Goal: Communication & Community: Ask a question

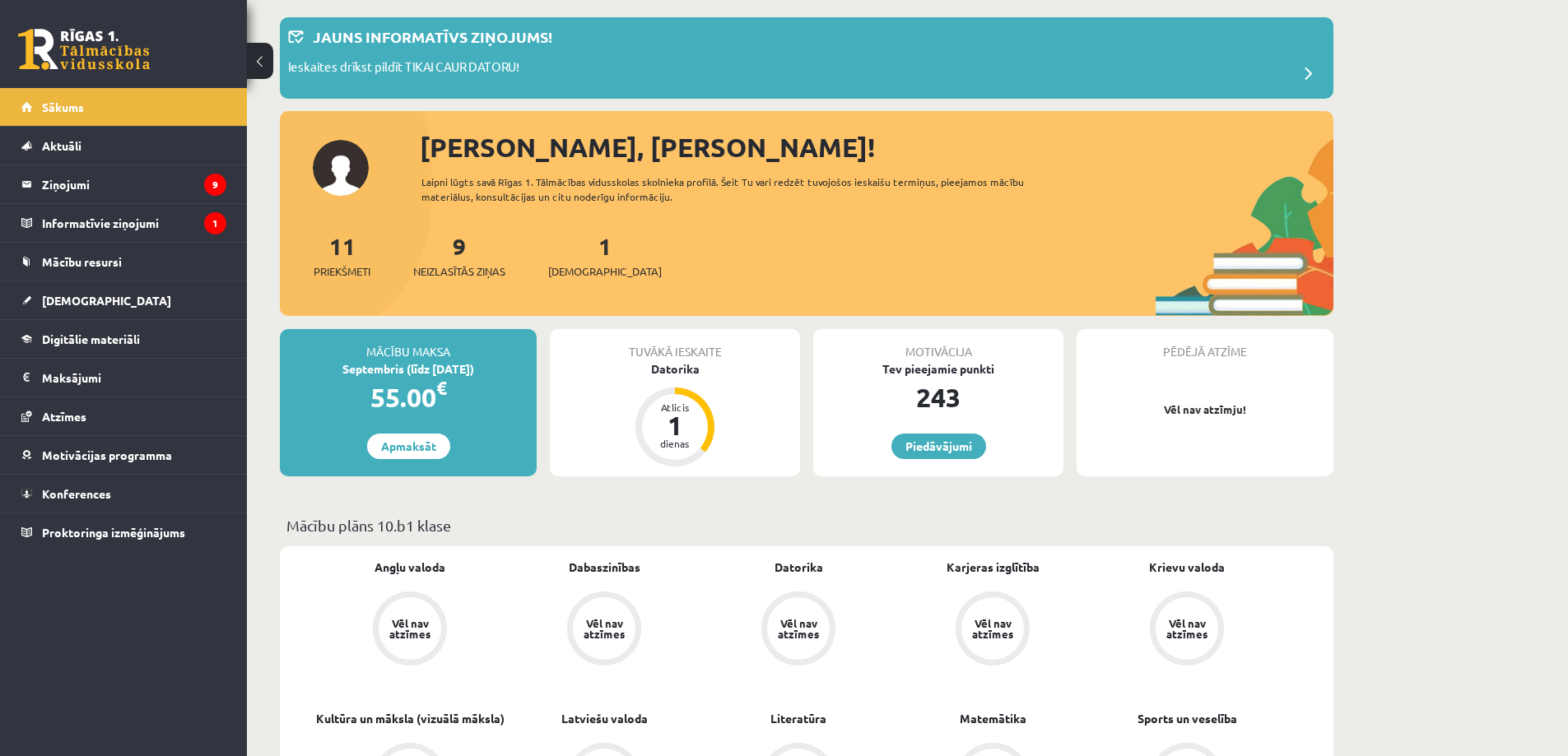
scroll to position [82, 0]
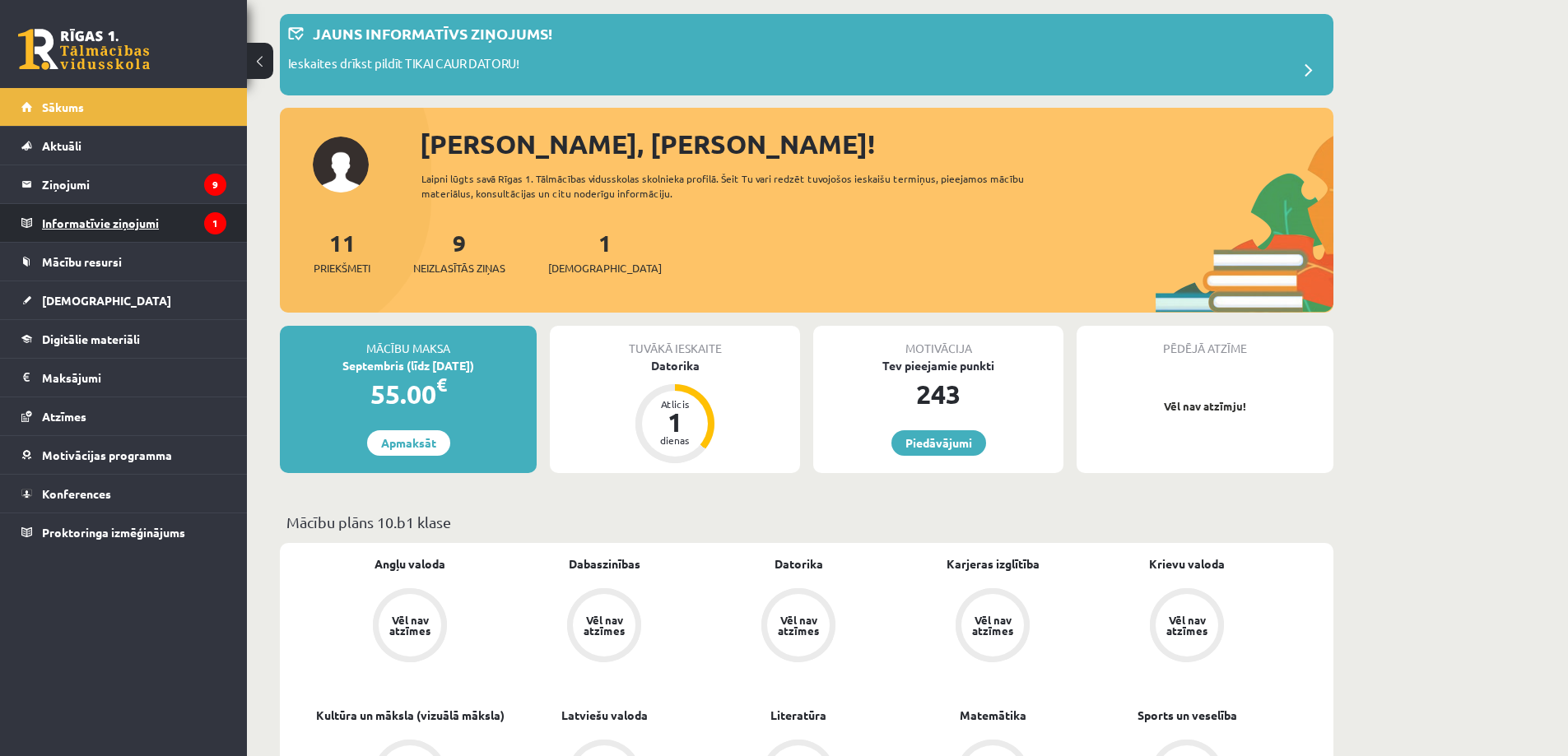
click at [95, 222] on legend "Informatīvie ziņojumi 1" at bounding box center [133, 222] width 184 height 37
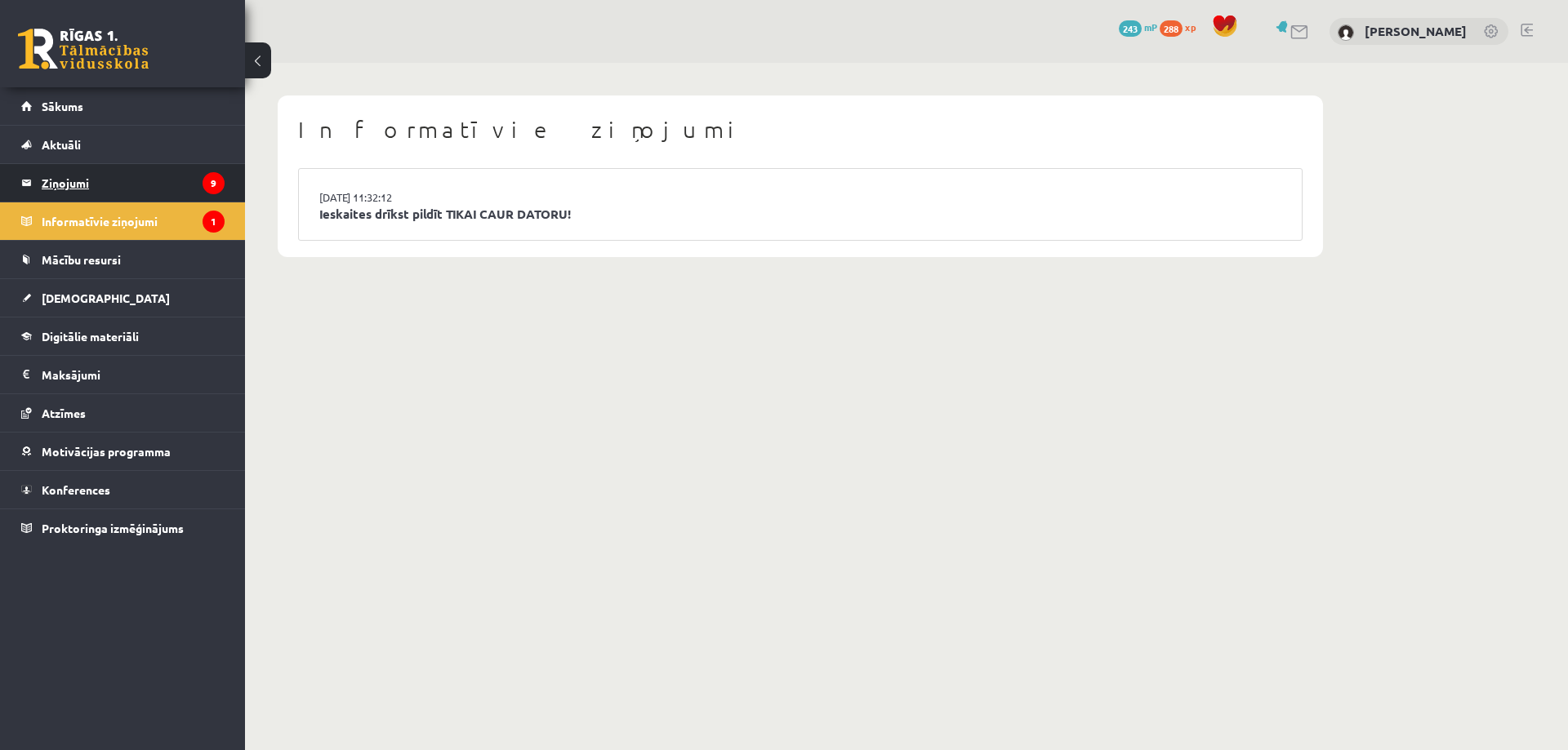
click at [94, 183] on legend "Ziņojumi 9" at bounding box center [132, 183] width 183 height 37
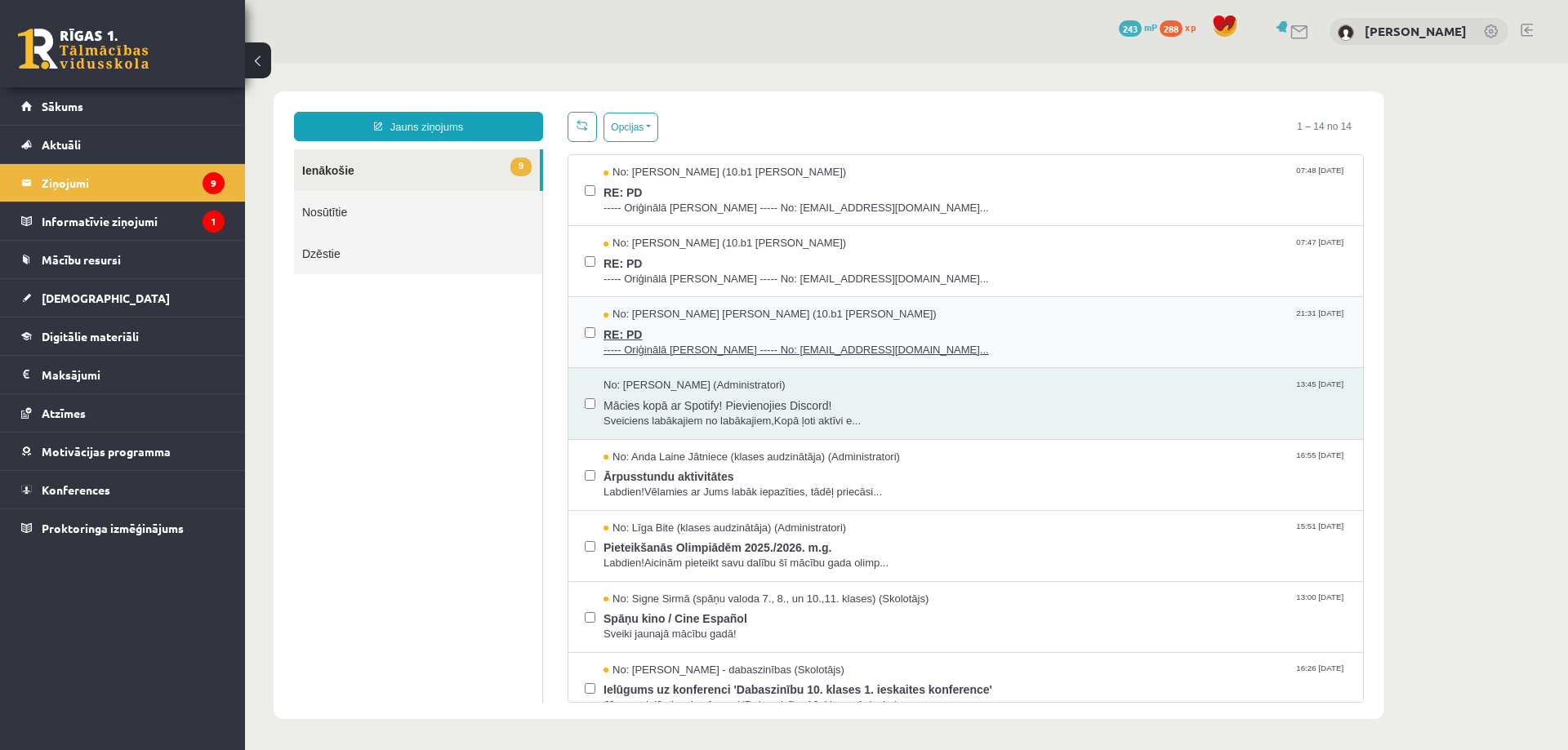
click at [932, 330] on span "RE: PD" at bounding box center [975, 333] width 743 height 21
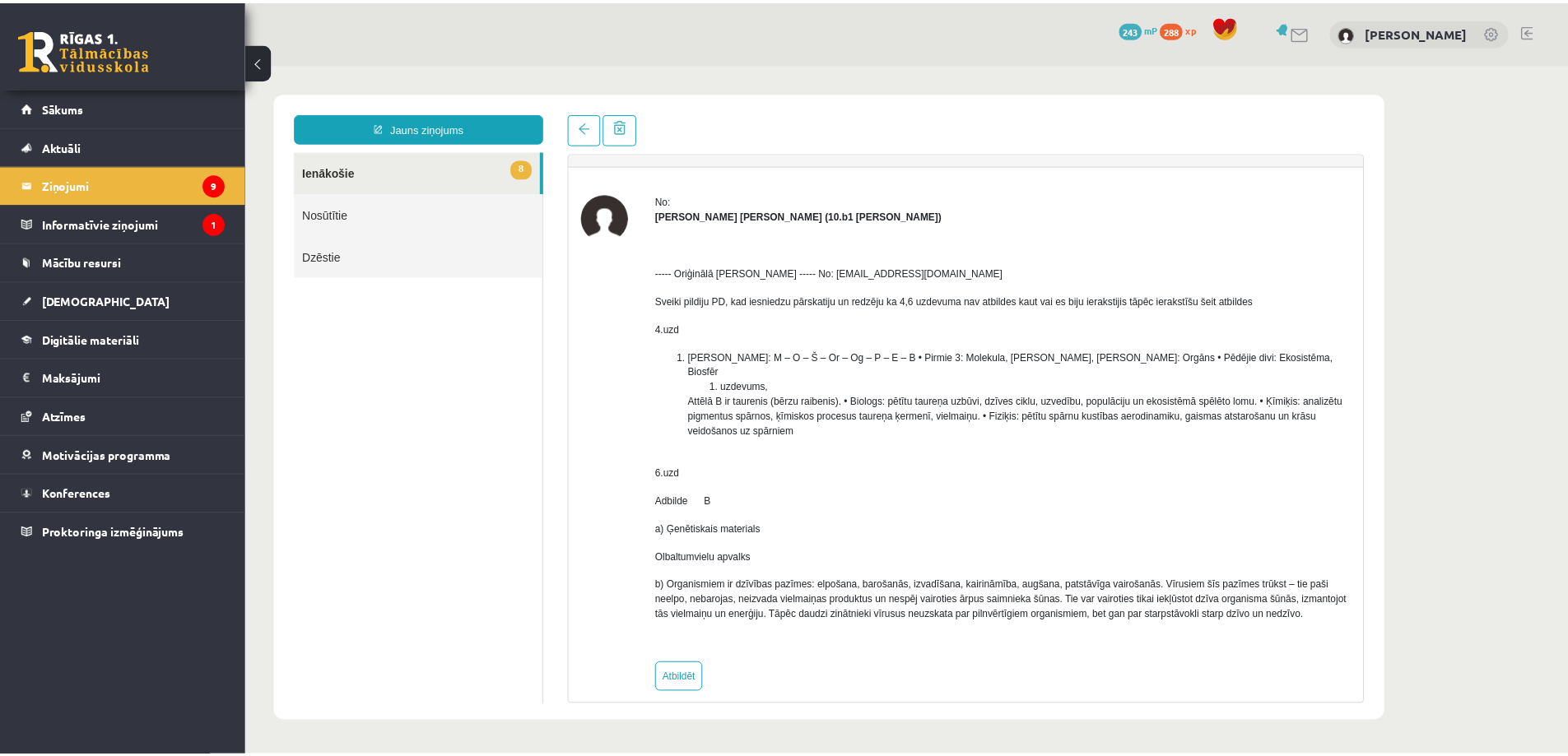
scroll to position [36, 0]
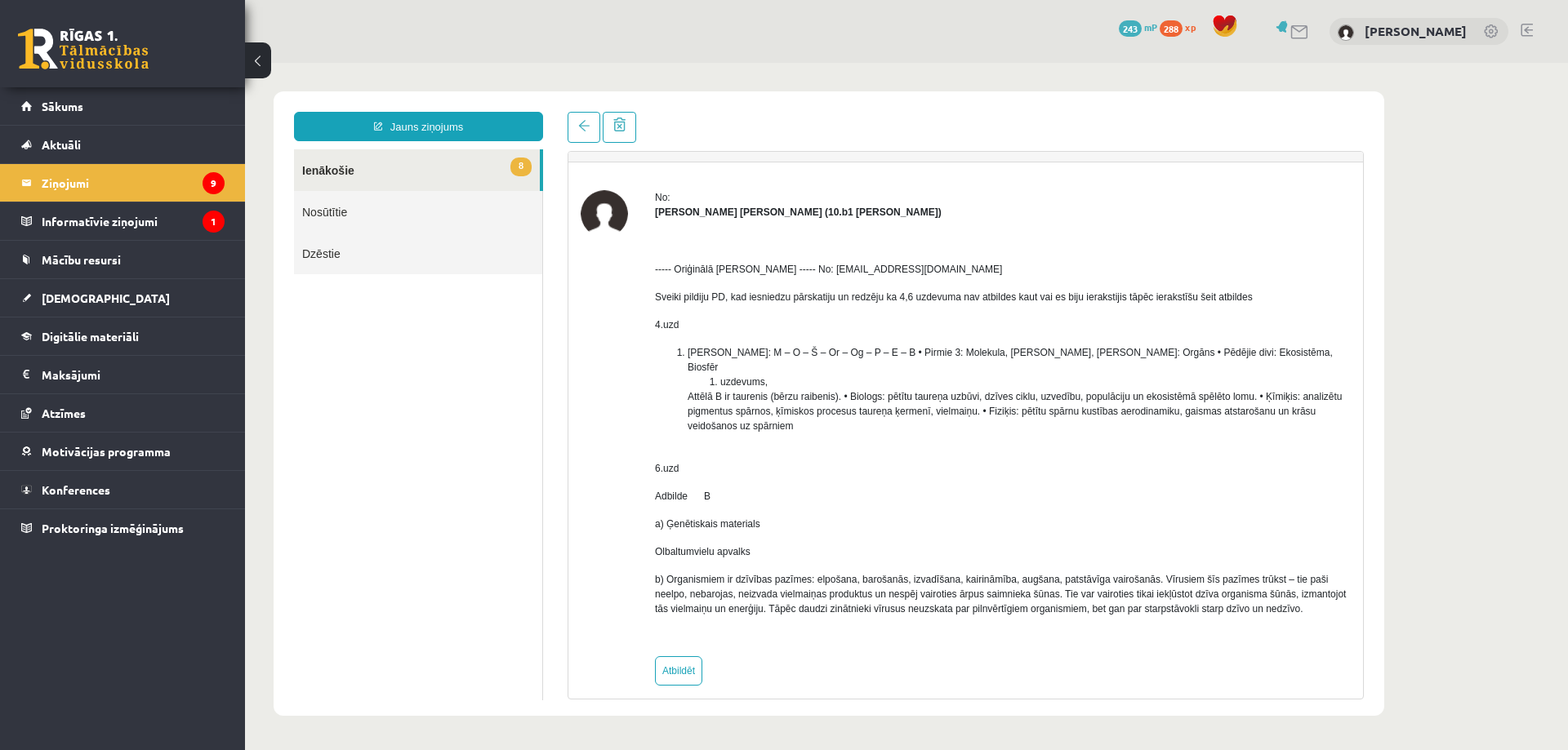
click at [821, 395] on li "Tātad burtu virkne: M – O – Š – Or – Og – P – E – B • Pirmie 3: [PERSON_NAME], …" at bounding box center [1019, 389] width 663 height 88
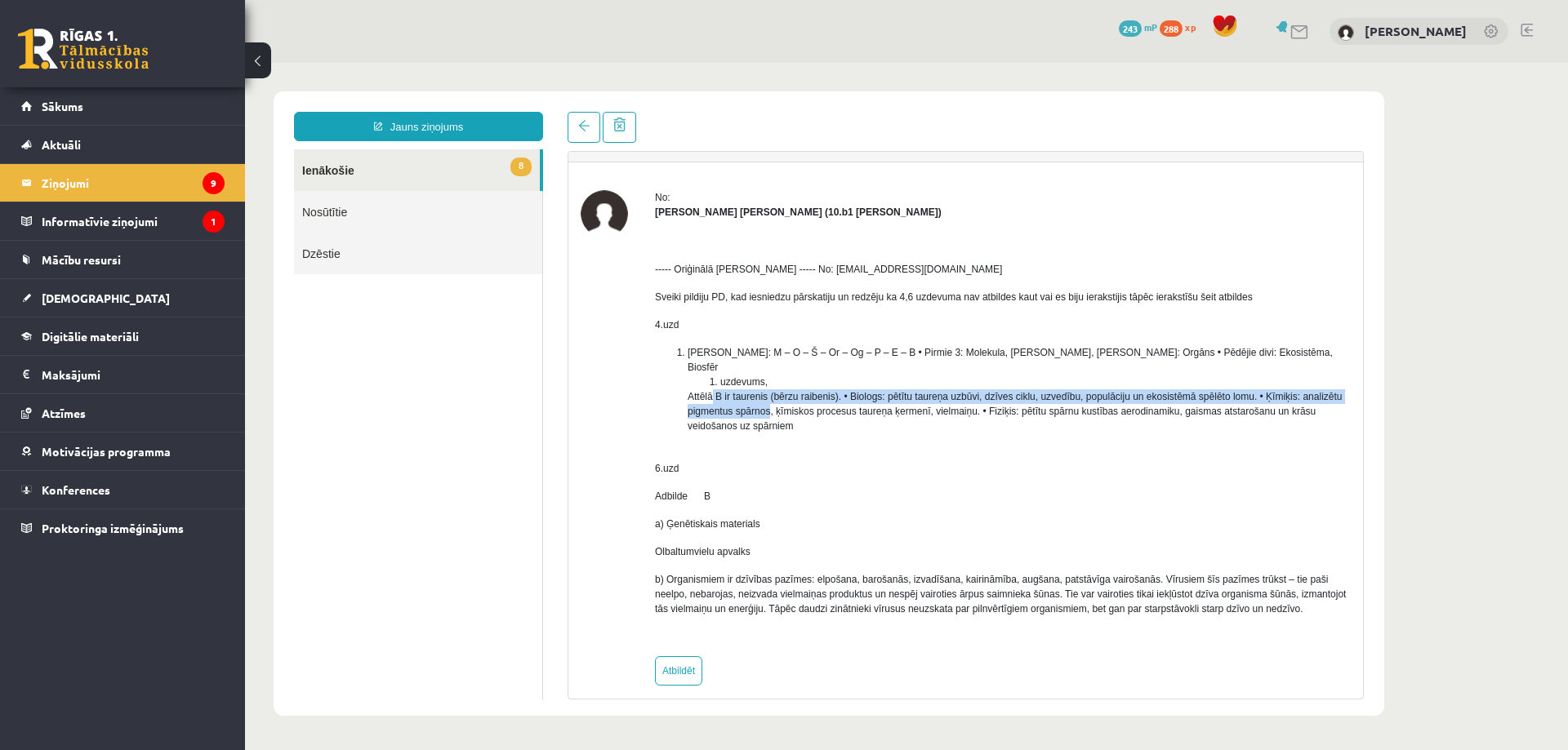
drag, startPoint x: 767, startPoint y: 395, endPoint x: 705, endPoint y: 375, distance: 65.1
click at [709, 376] on li "Tātad burtu virkne: M – O – Š – Or – Og – P – E – B • Pirmie 3: [PERSON_NAME], …" at bounding box center [1019, 389] width 663 height 88
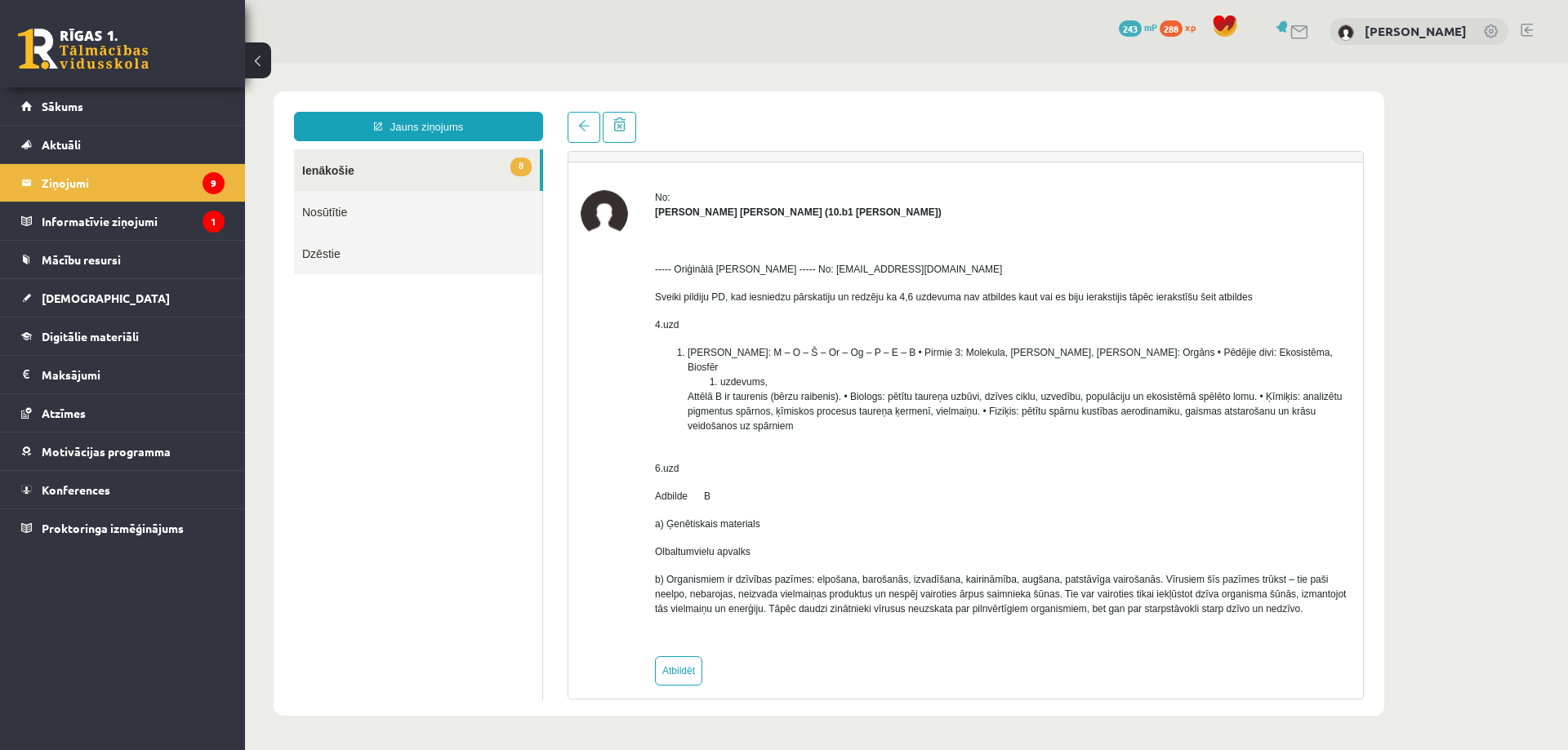
click at [632, 375] on div "No: [PERSON_NAME] [PERSON_NAME] (10.b1 [PERSON_NAME]) ----- Oriģinālā [PERSON_N…" at bounding box center [966, 438] width 770 height 496
click at [73, 420] on link "Atzīmes" at bounding box center [123, 413] width 203 height 37
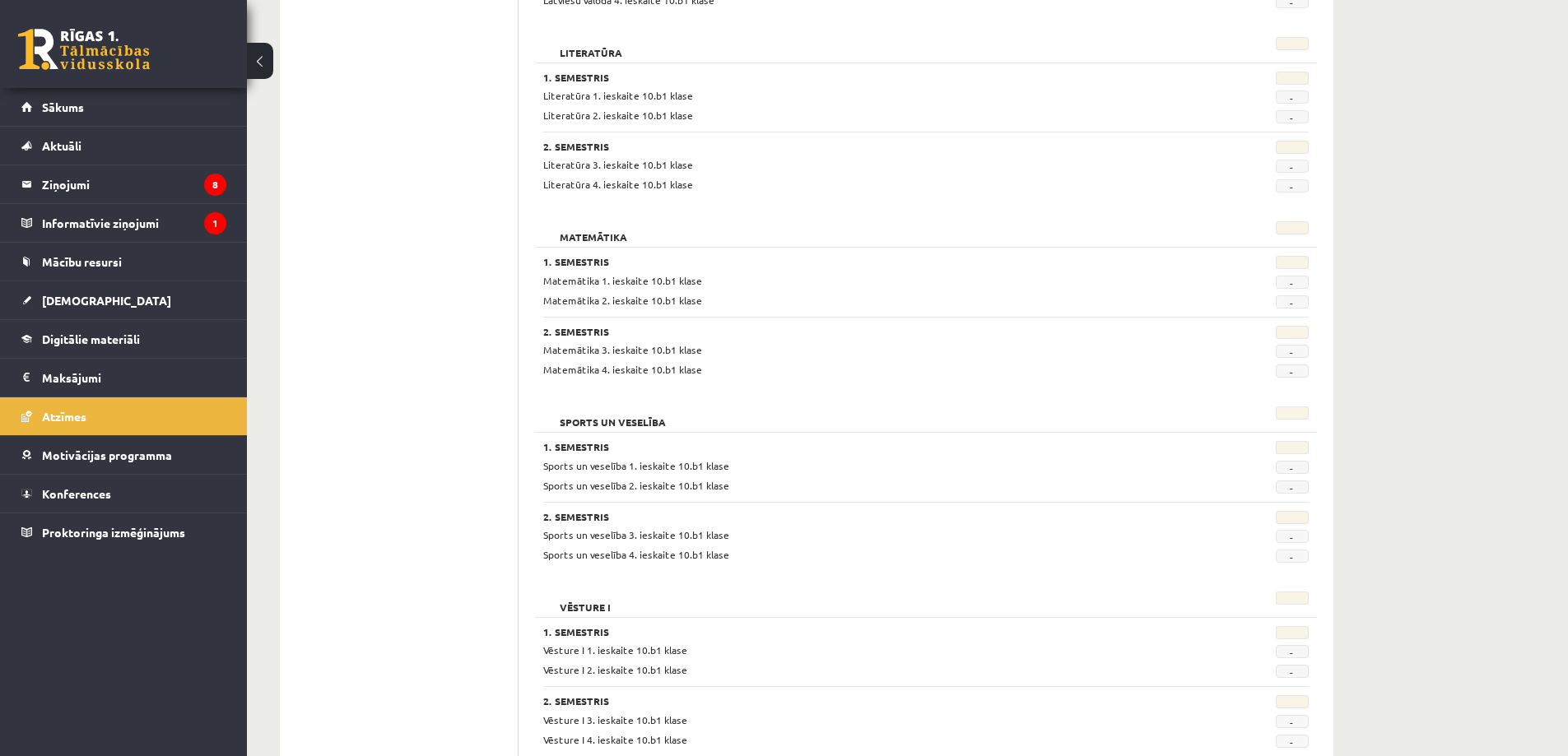
scroll to position [1406, 0]
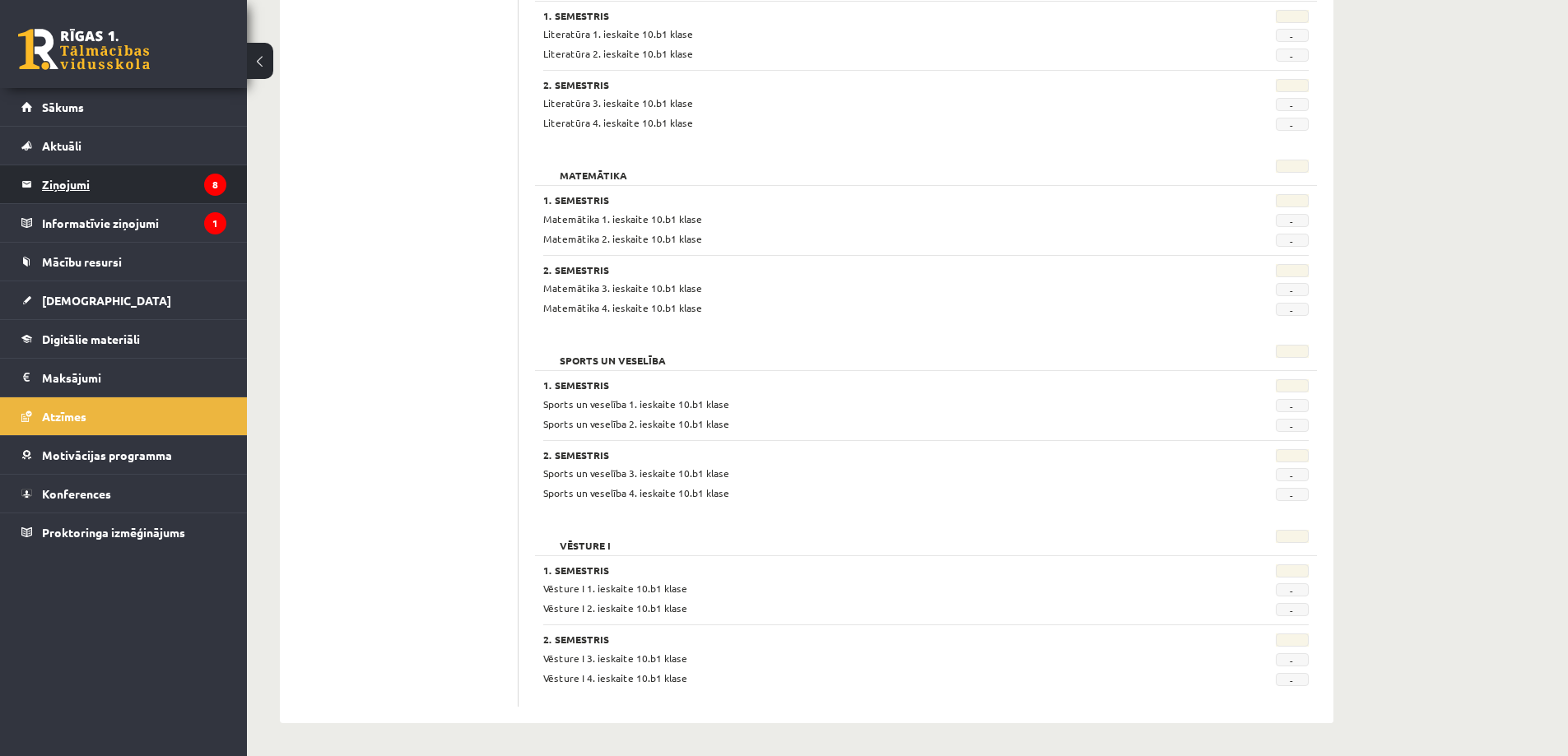
click at [58, 180] on legend "Ziņojumi 8" at bounding box center [133, 184] width 184 height 37
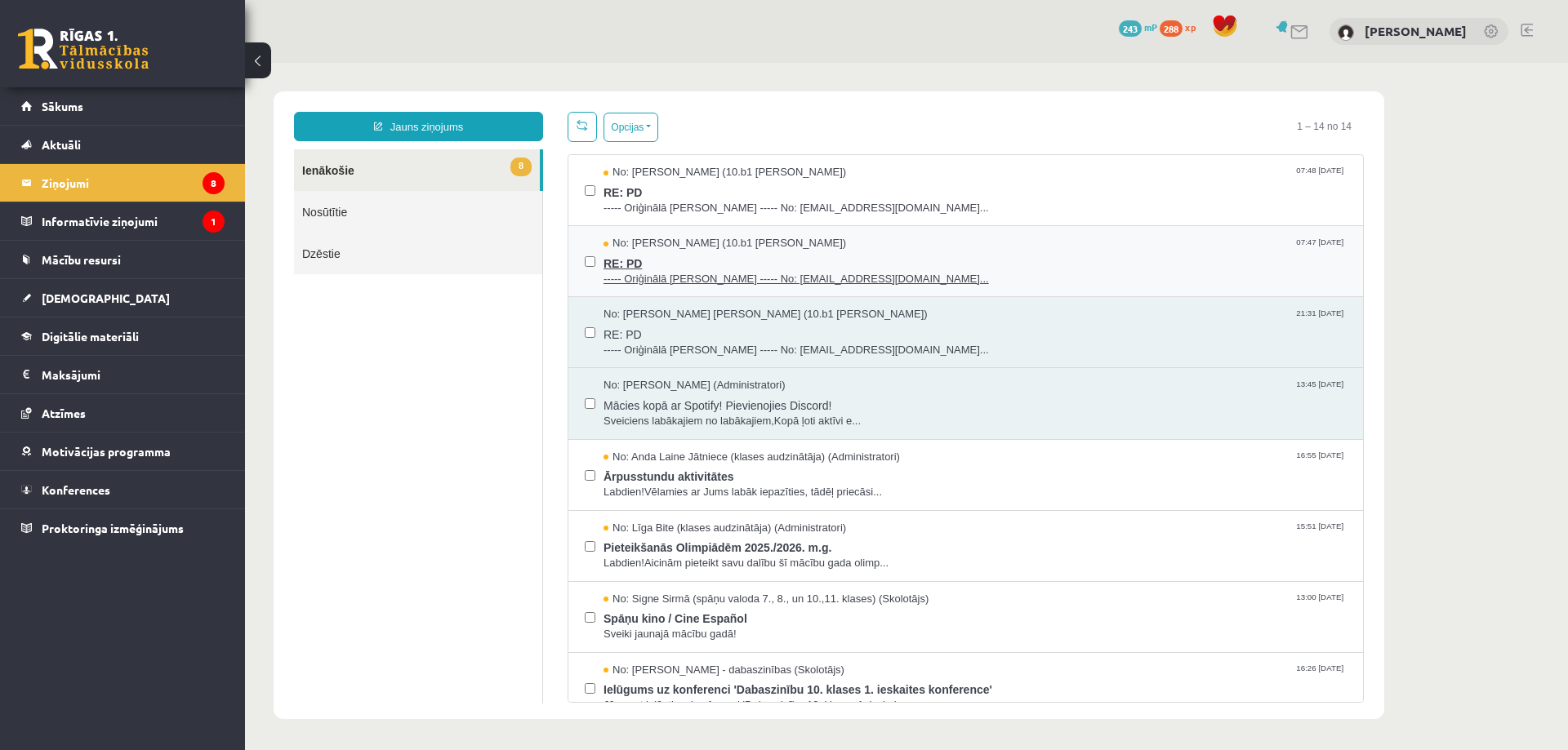
click at [908, 264] on span "RE: PD" at bounding box center [975, 262] width 743 height 21
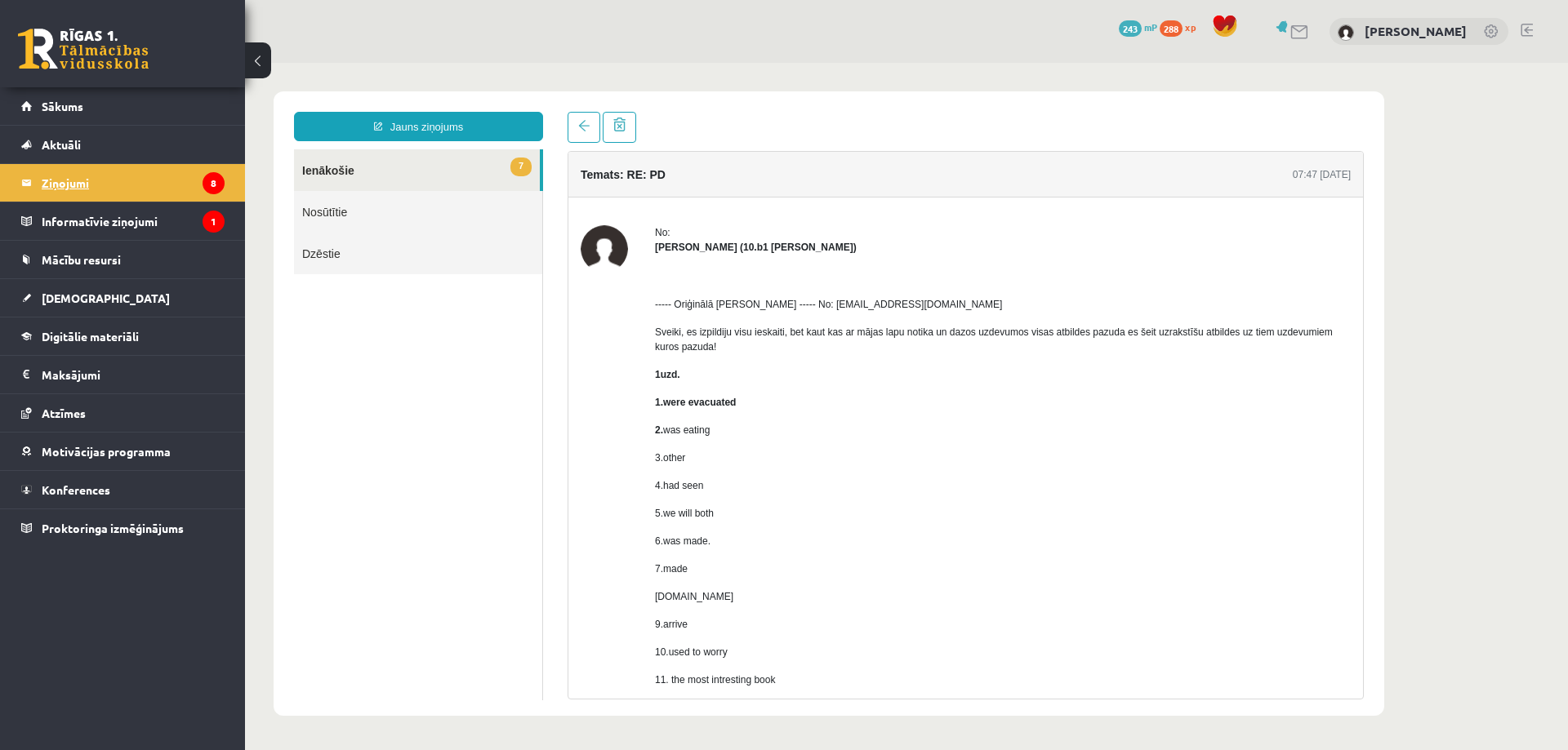
click at [49, 185] on legend "Ziņojumi 8" at bounding box center [132, 183] width 183 height 37
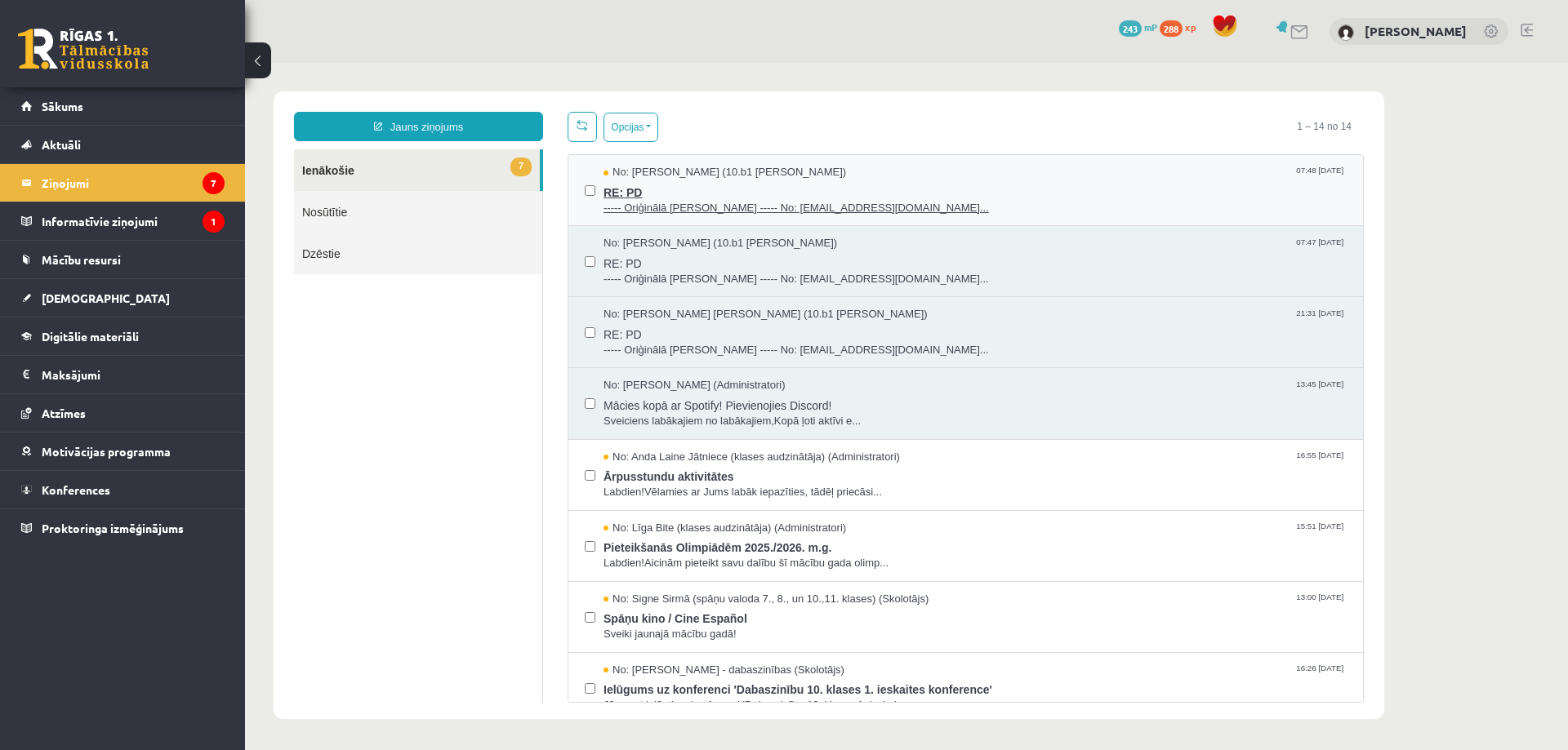
click at [673, 201] on span "----- Oriģinālā [PERSON_NAME] ----- No: [EMAIL_ADDRESS][DOMAIN_NAME]..." at bounding box center [975, 208] width 743 height 16
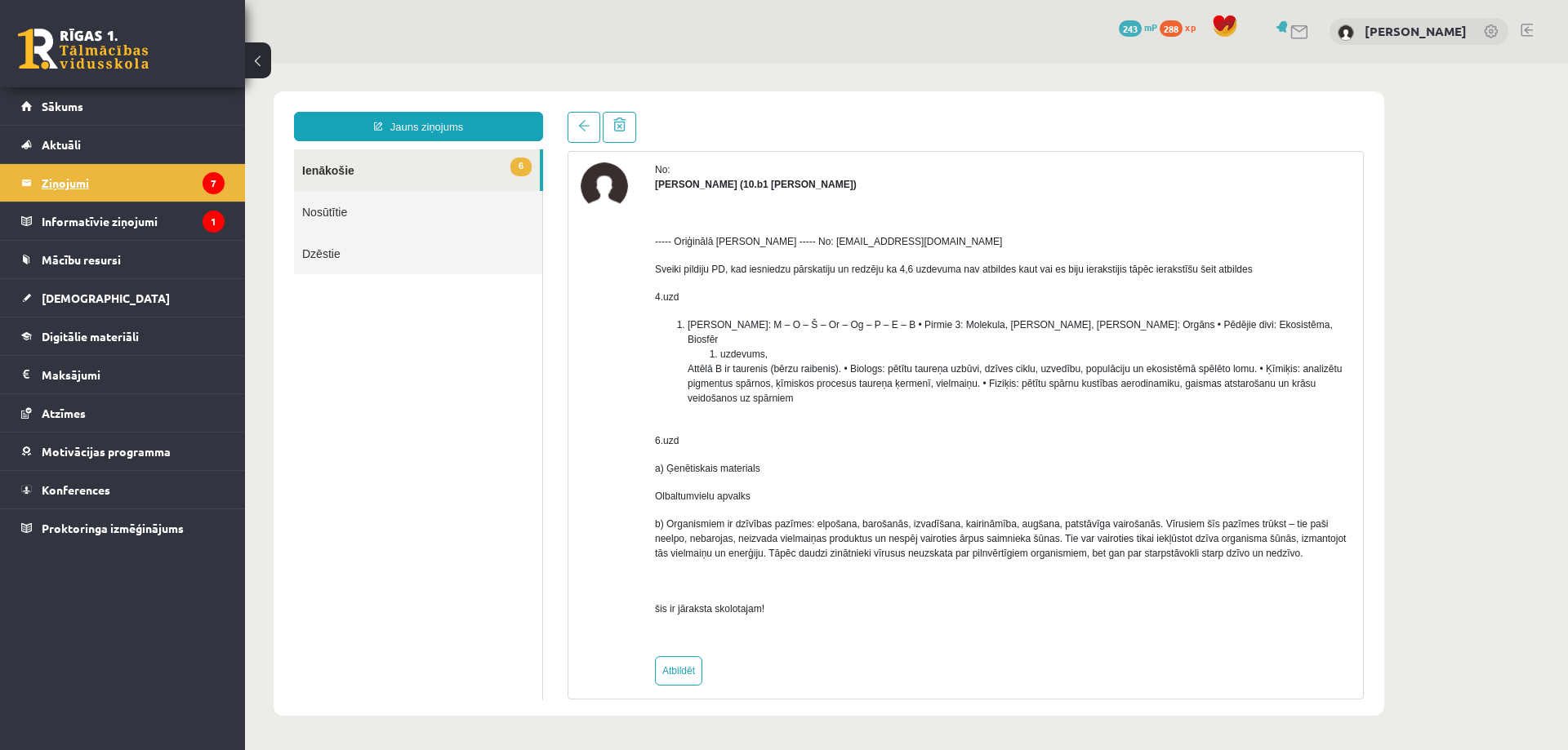
click at [52, 186] on legend "Ziņojumi 7" at bounding box center [132, 183] width 183 height 37
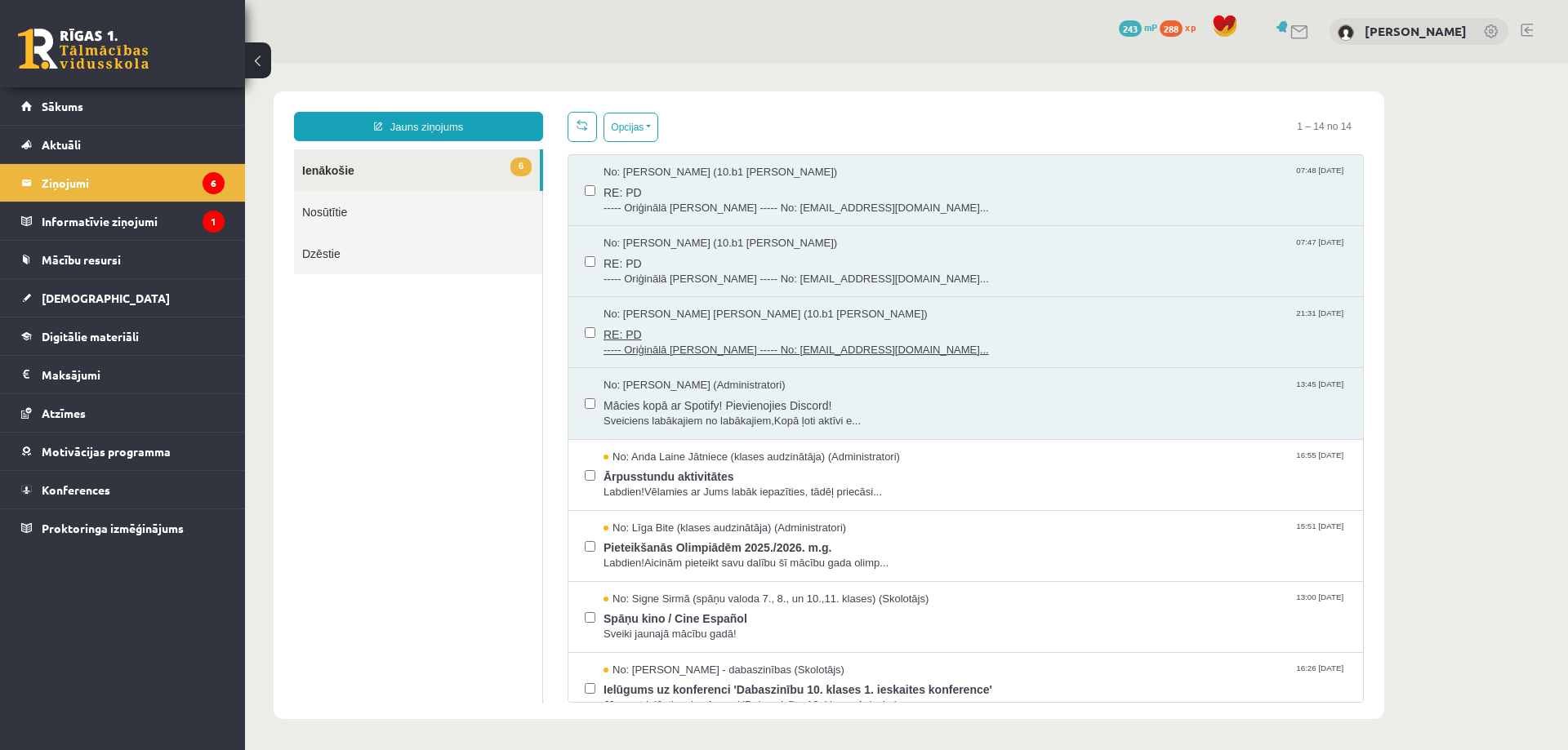
click at [773, 340] on span "RE: PD" at bounding box center [975, 333] width 743 height 21
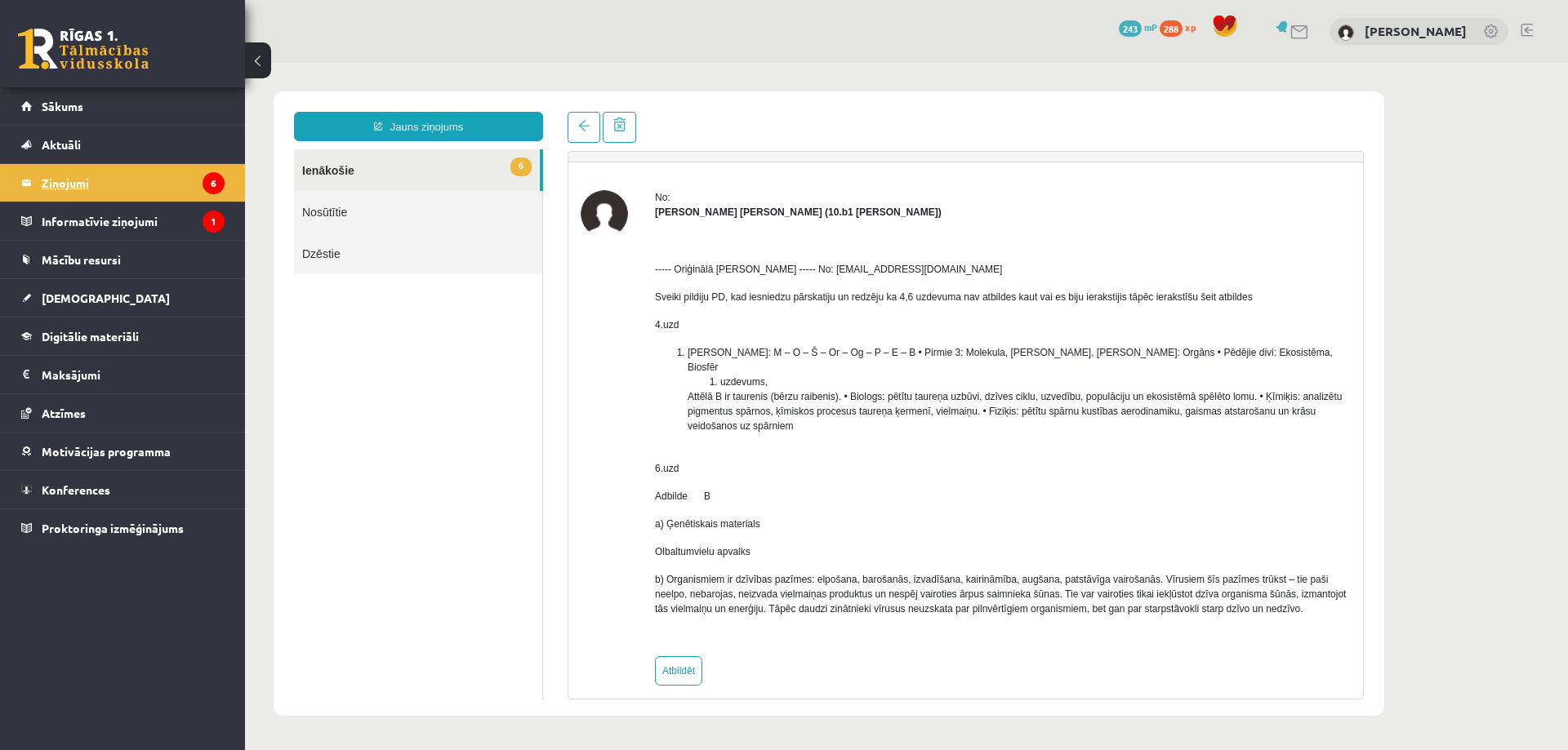
click at [80, 181] on legend "Ziņojumi 6" at bounding box center [132, 183] width 183 height 37
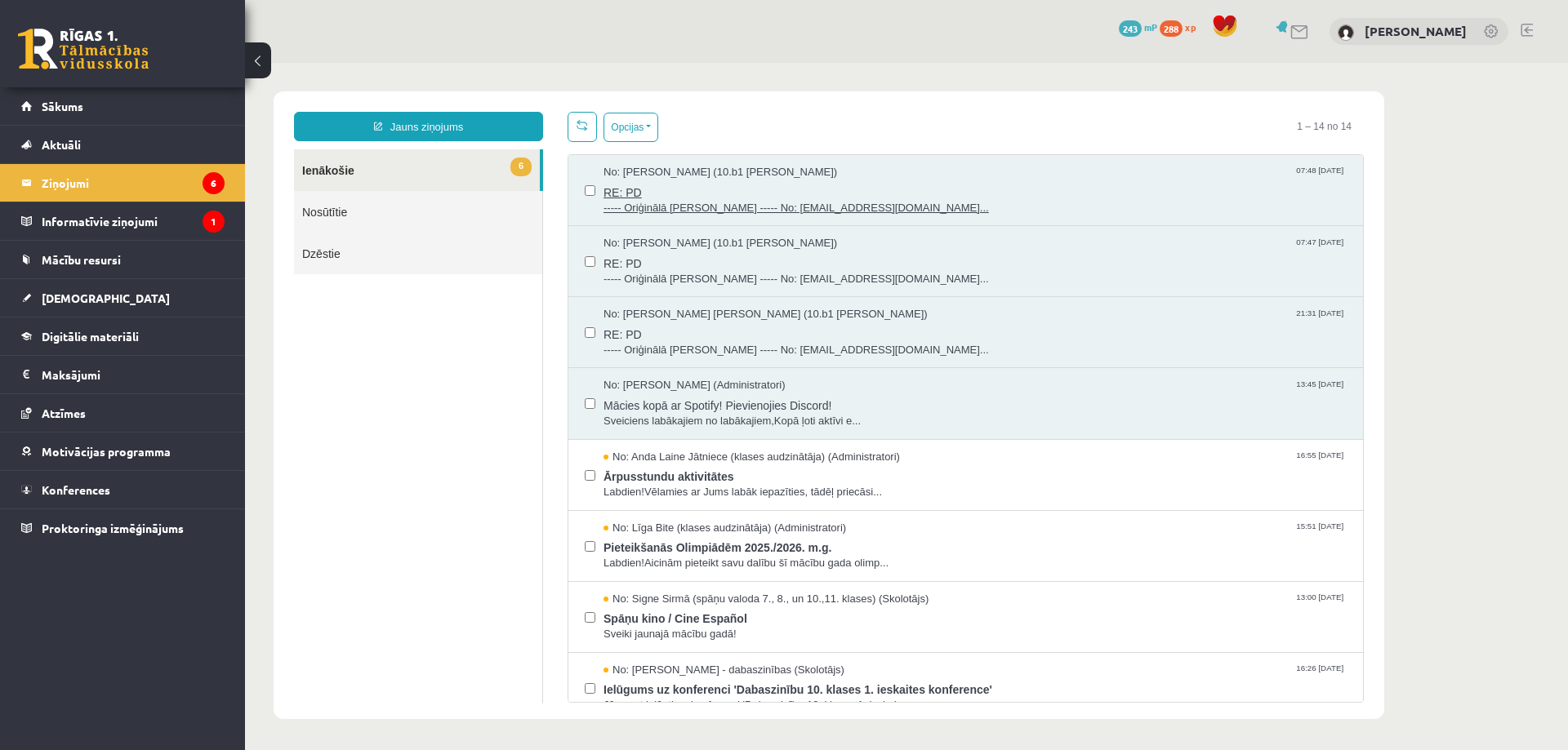
click at [726, 207] on span "----- Oriģinālā [PERSON_NAME] ----- No: [EMAIL_ADDRESS][DOMAIN_NAME]..." at bounding box center [975, 208] width 743 height 16
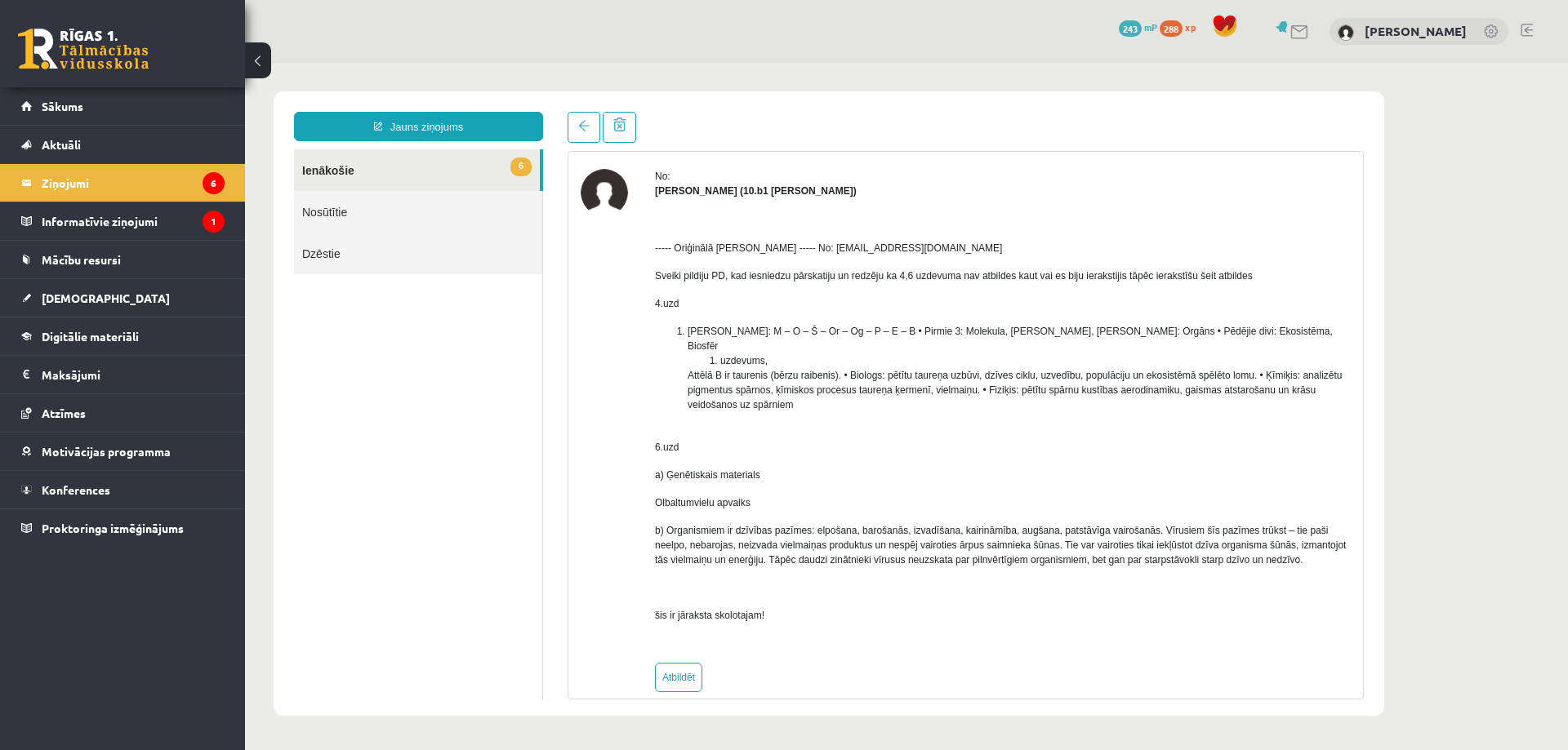
scroll to position [63, 0]
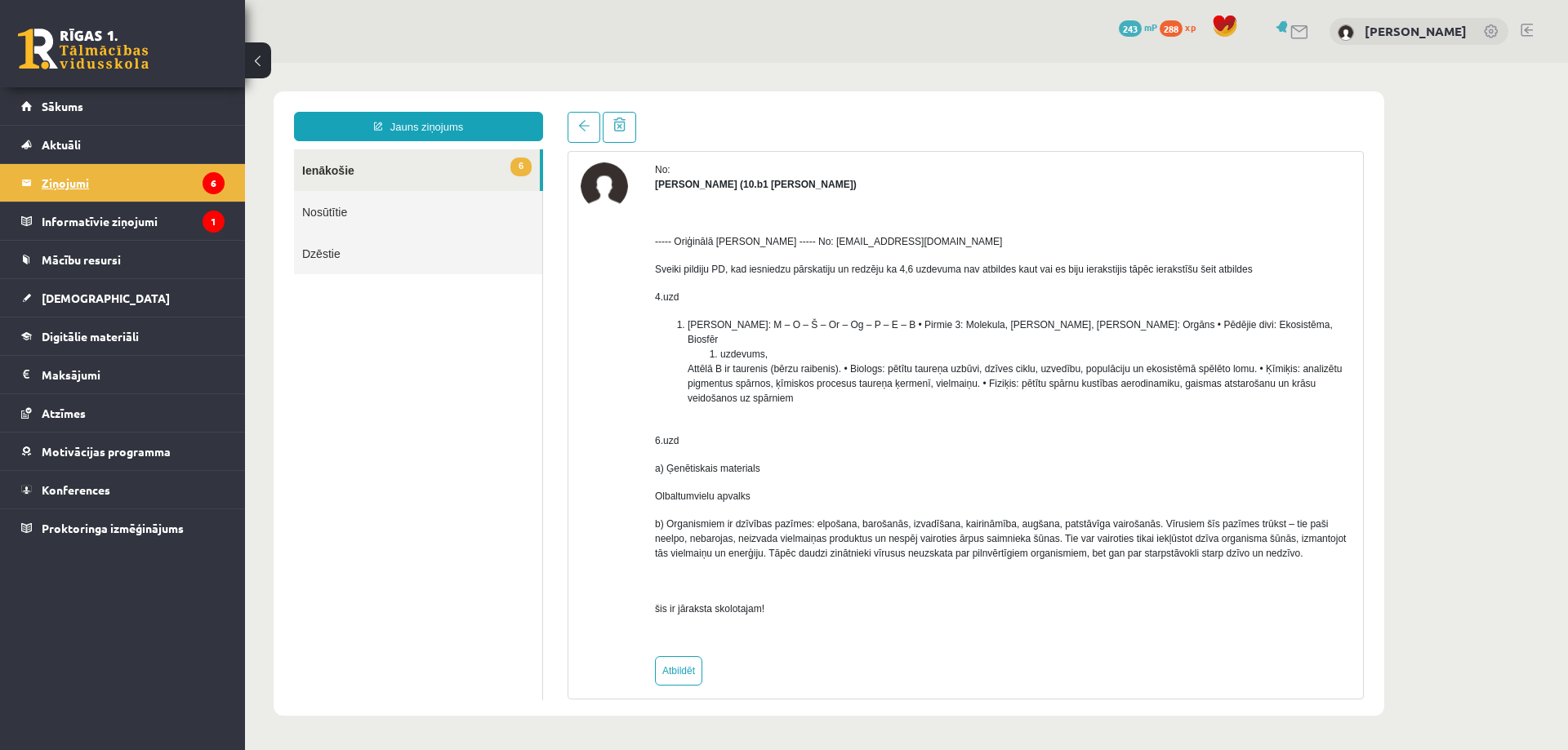
click at [77, 183] on legend "Ziņojumi 6" at bounding box center [132, 183] width 183 height 37
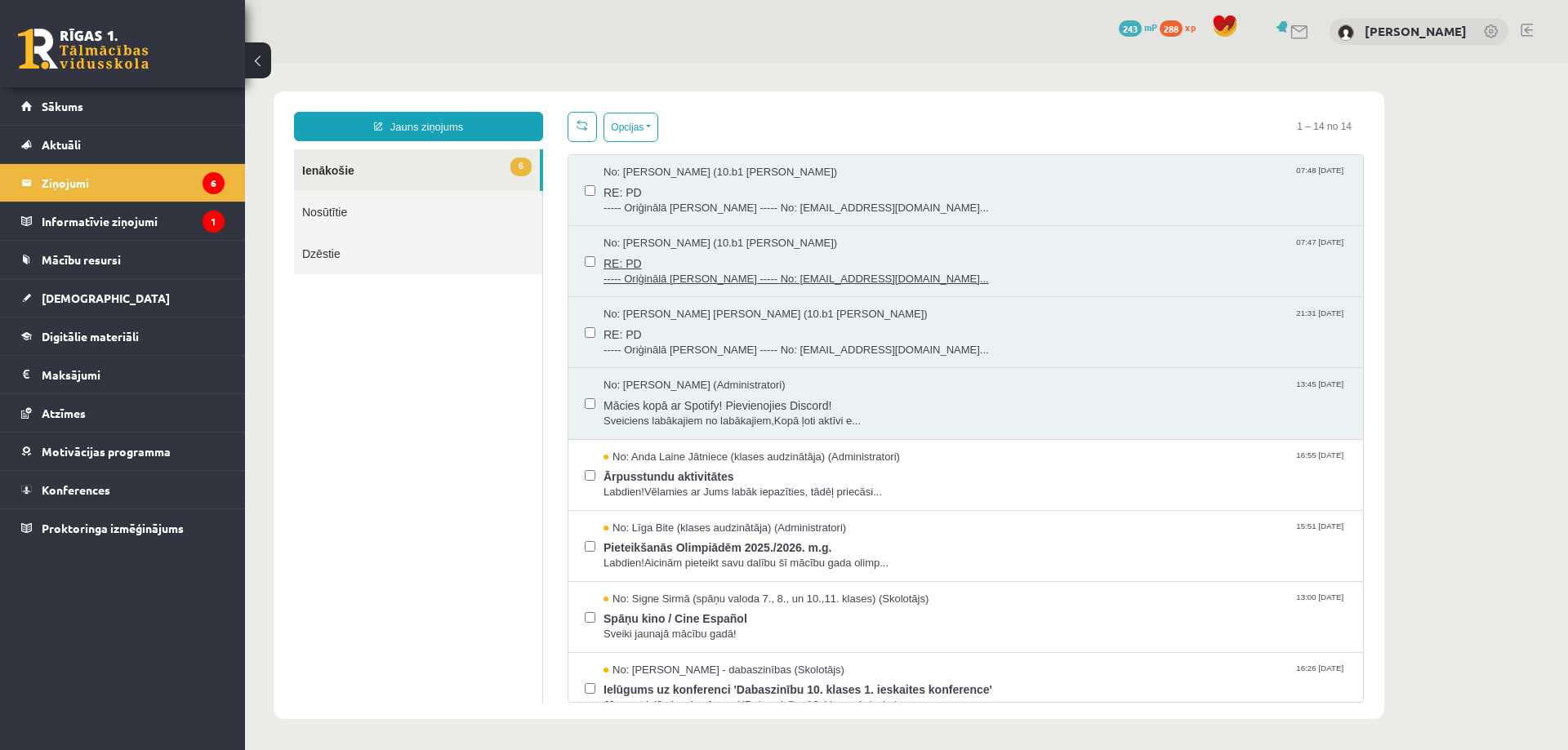
scroll to position [0, 0]
click at [823, 279] on span "----- Oriģinālā [PERSON_NAME] ----- No: [EMAIL_ADDRESS][DOMAIN_NAME]..." at bounding box center [975, 279] width 743 height 16
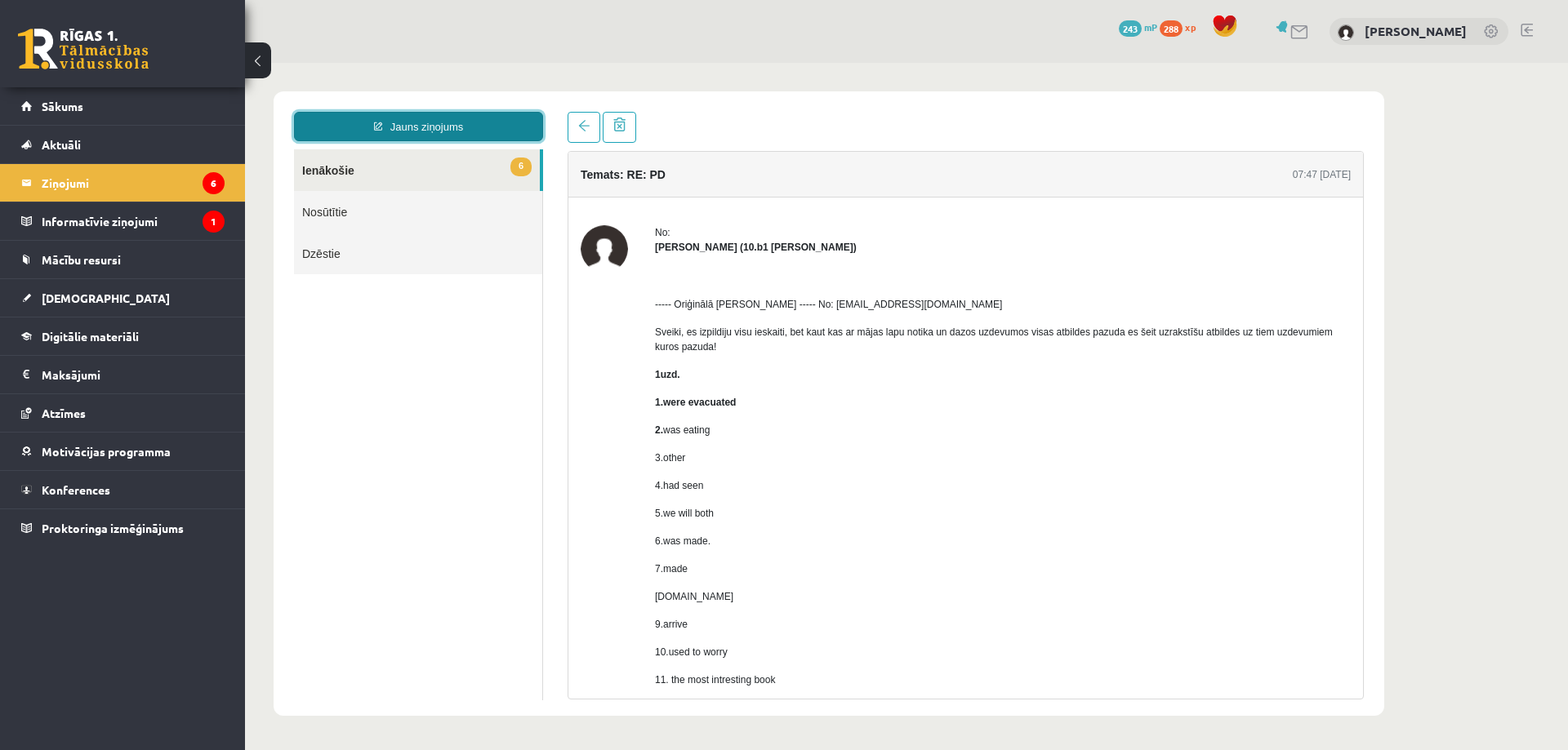
click at [431, 125] on link "Jauns ziņojums" at bounding box center [419, 126] width 249 height 29
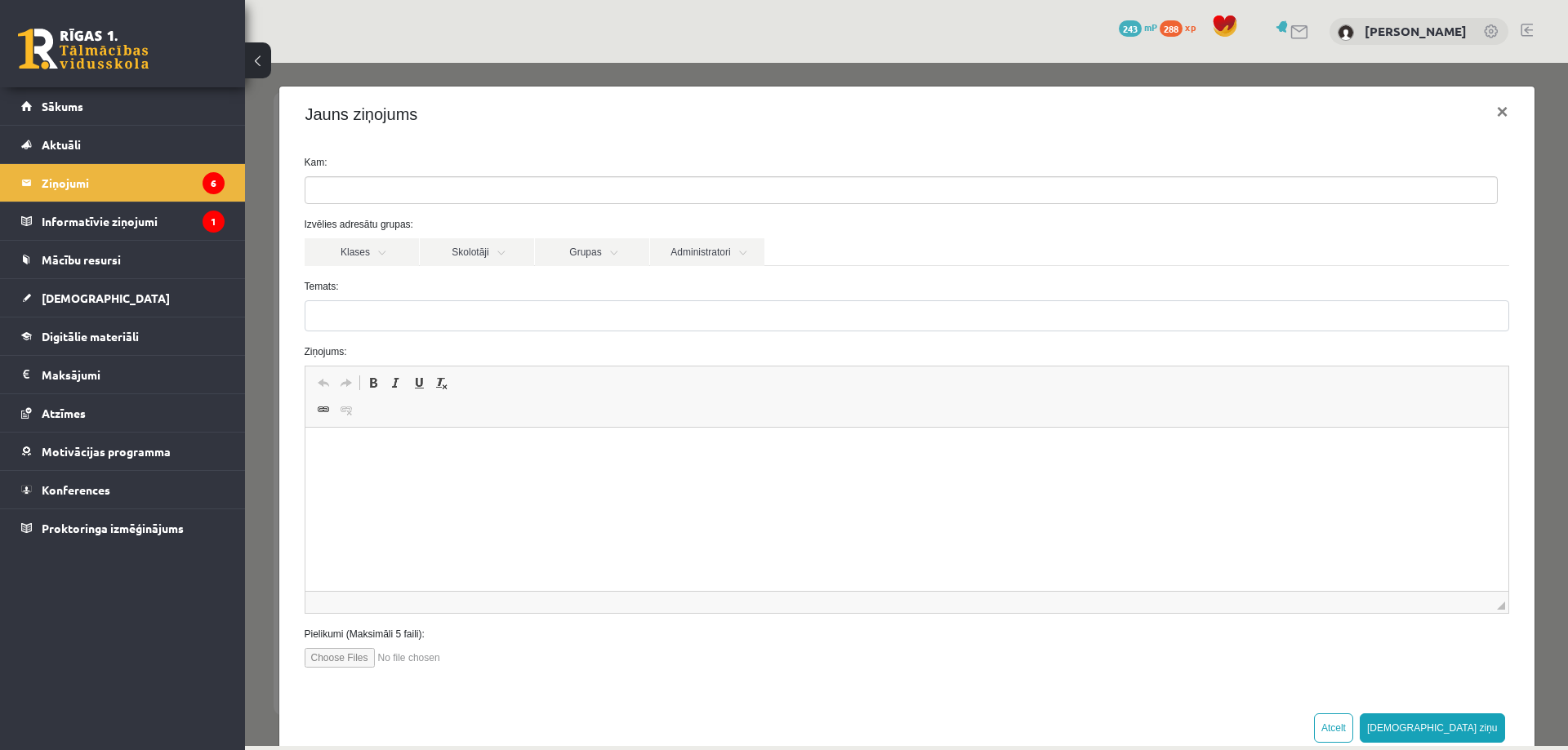
click at [381, 196] on ul at bounding box center [901, 190] width 1192 height 26
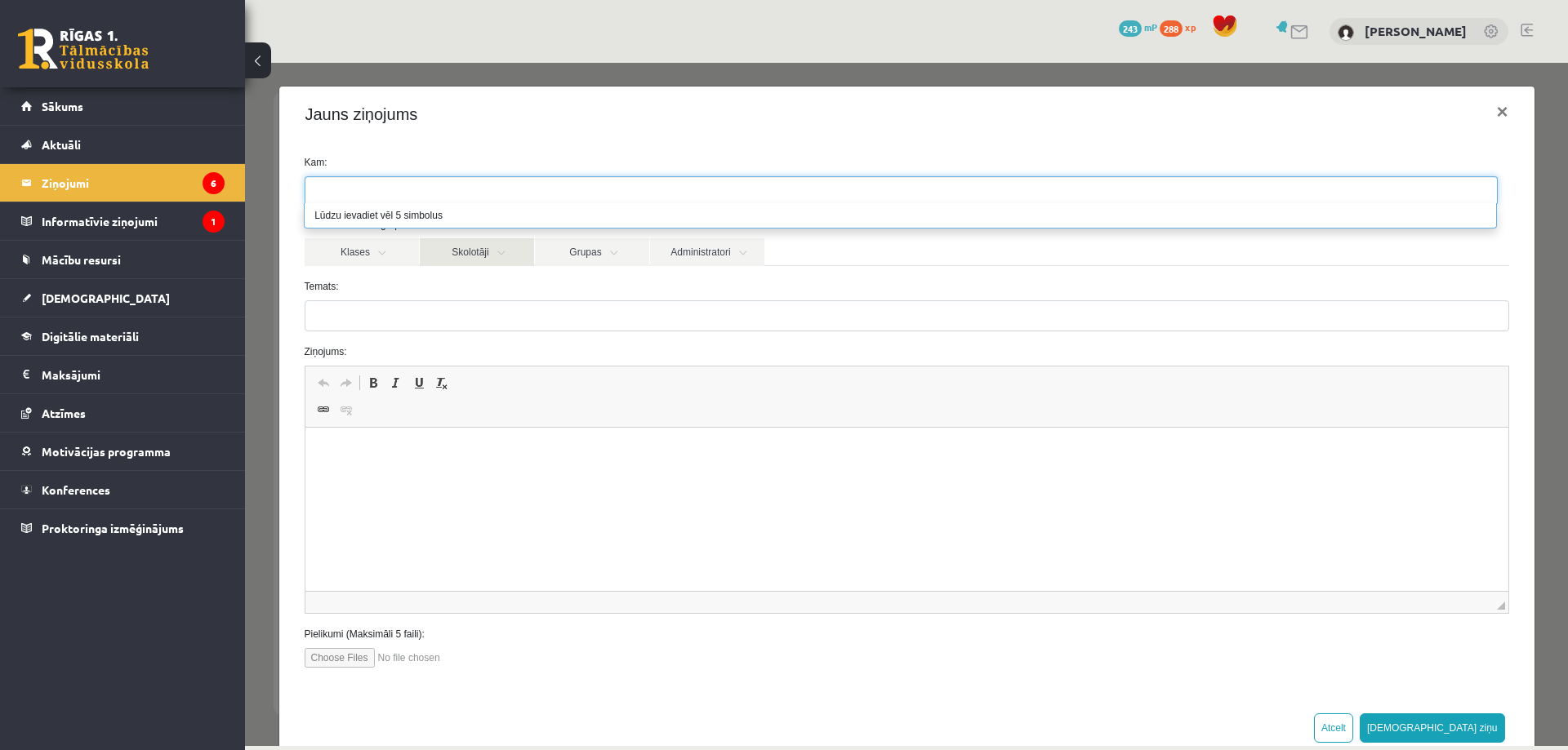
click at [472, 247] on link "Skolotāji" at bounding box center [477, 253] width 114 height 28
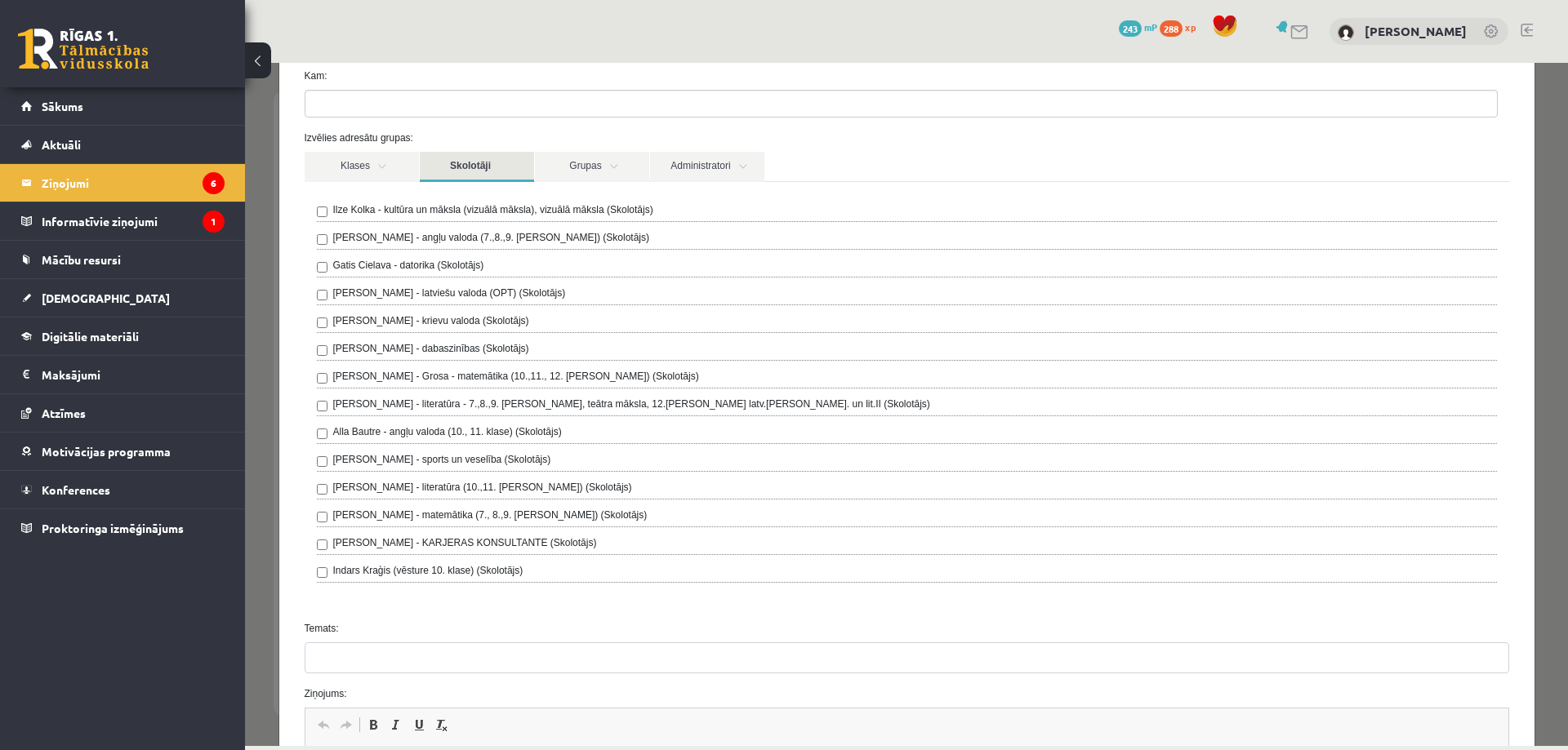
scroll to position [81, 0]
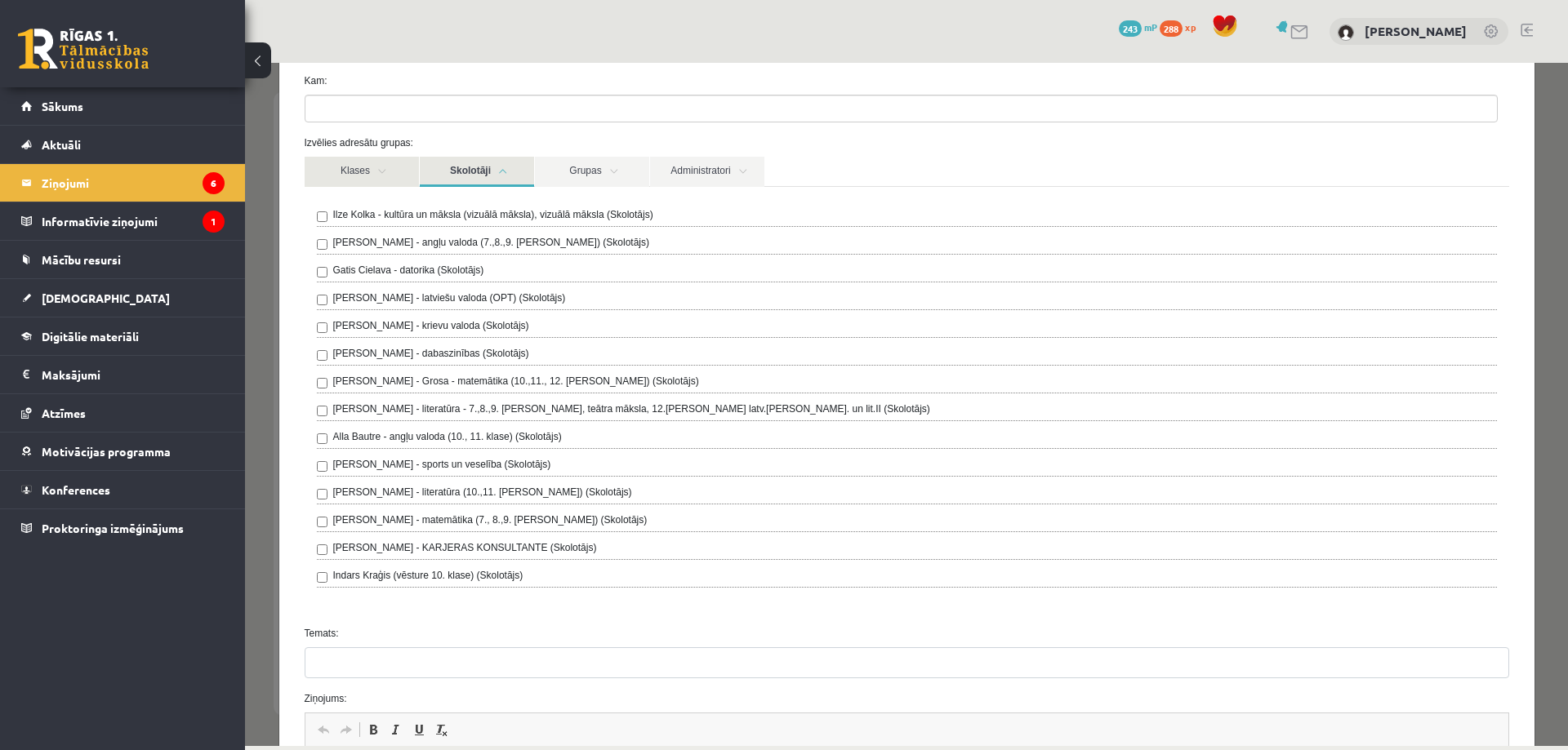
click at [327, 160] on link "Klases" at bounding box center [362, 171] width 114 height 30
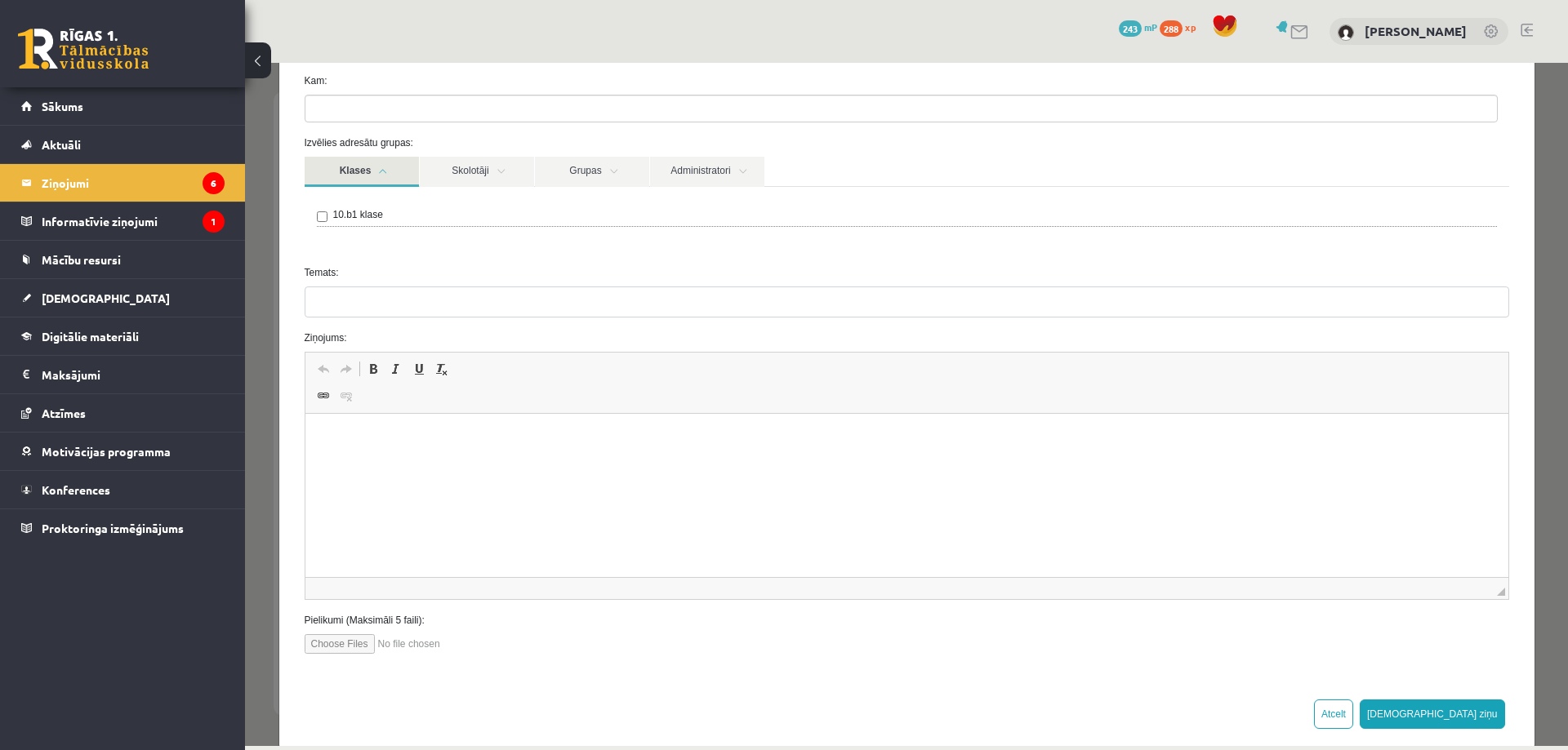
click at [383, 177] on link "Klases" at bounding box center [362, 171] width 114 height 30
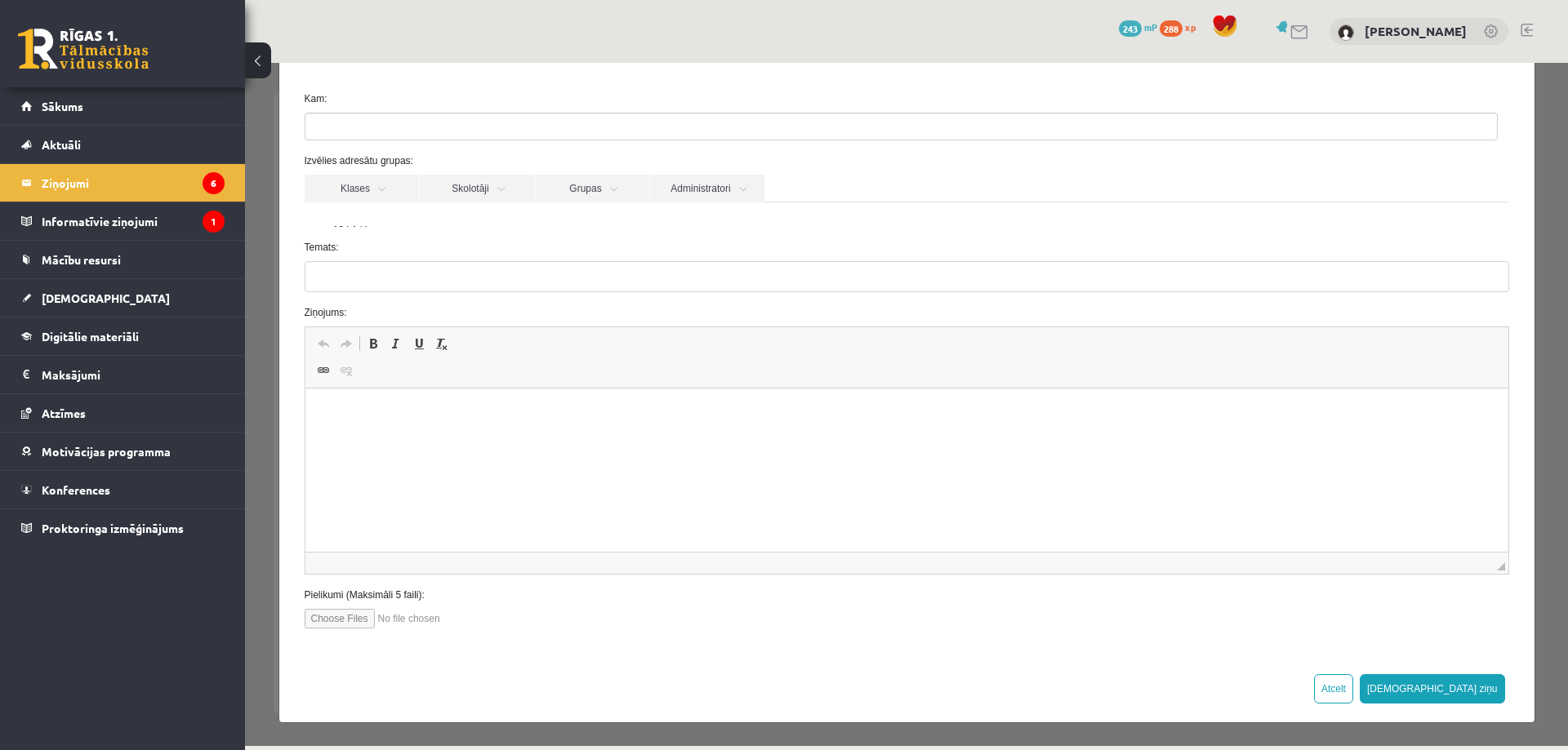
scroll to position [39, 0]
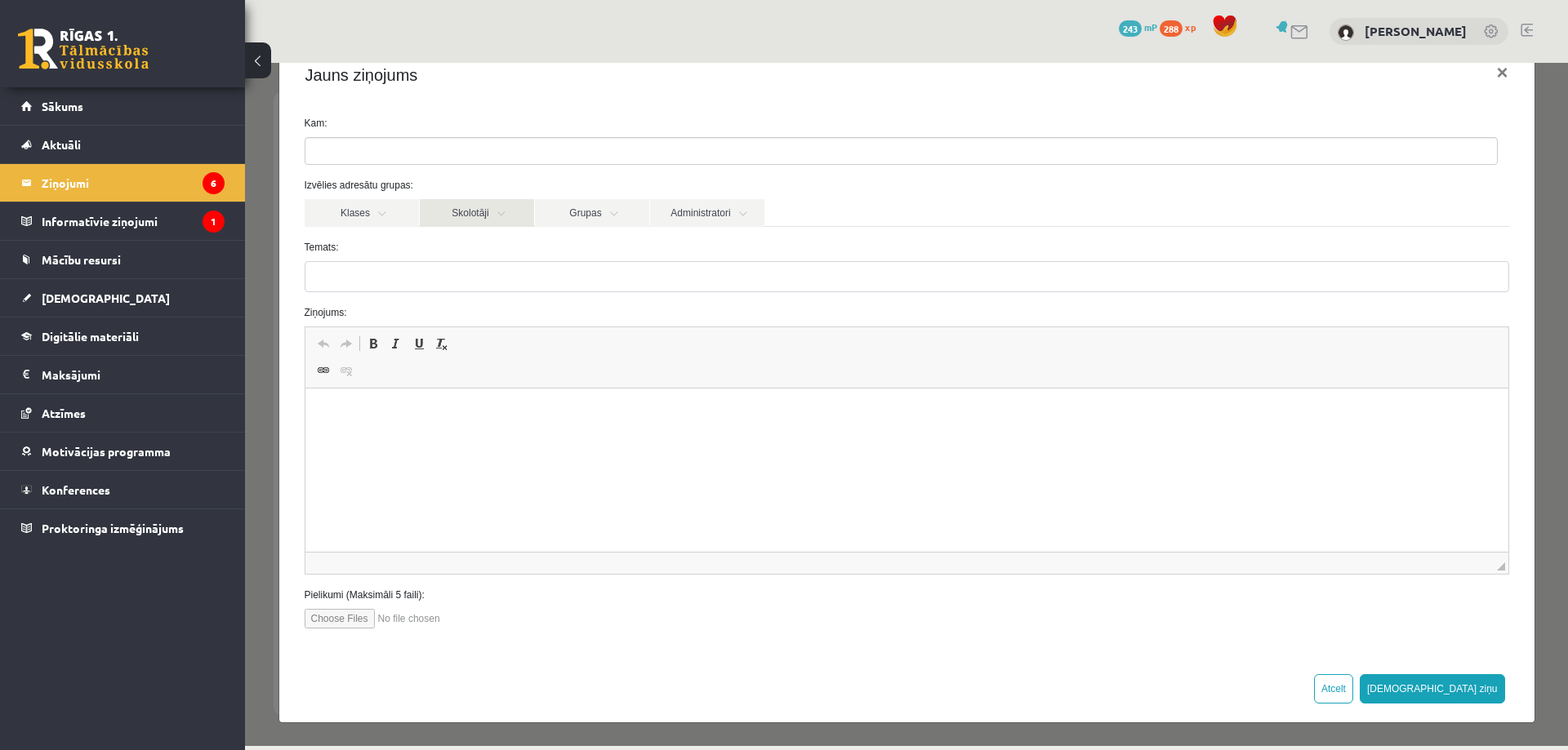
click at [483, 216] on link "Skolotāji" at bounding box center [477, 213] width 114 height 28
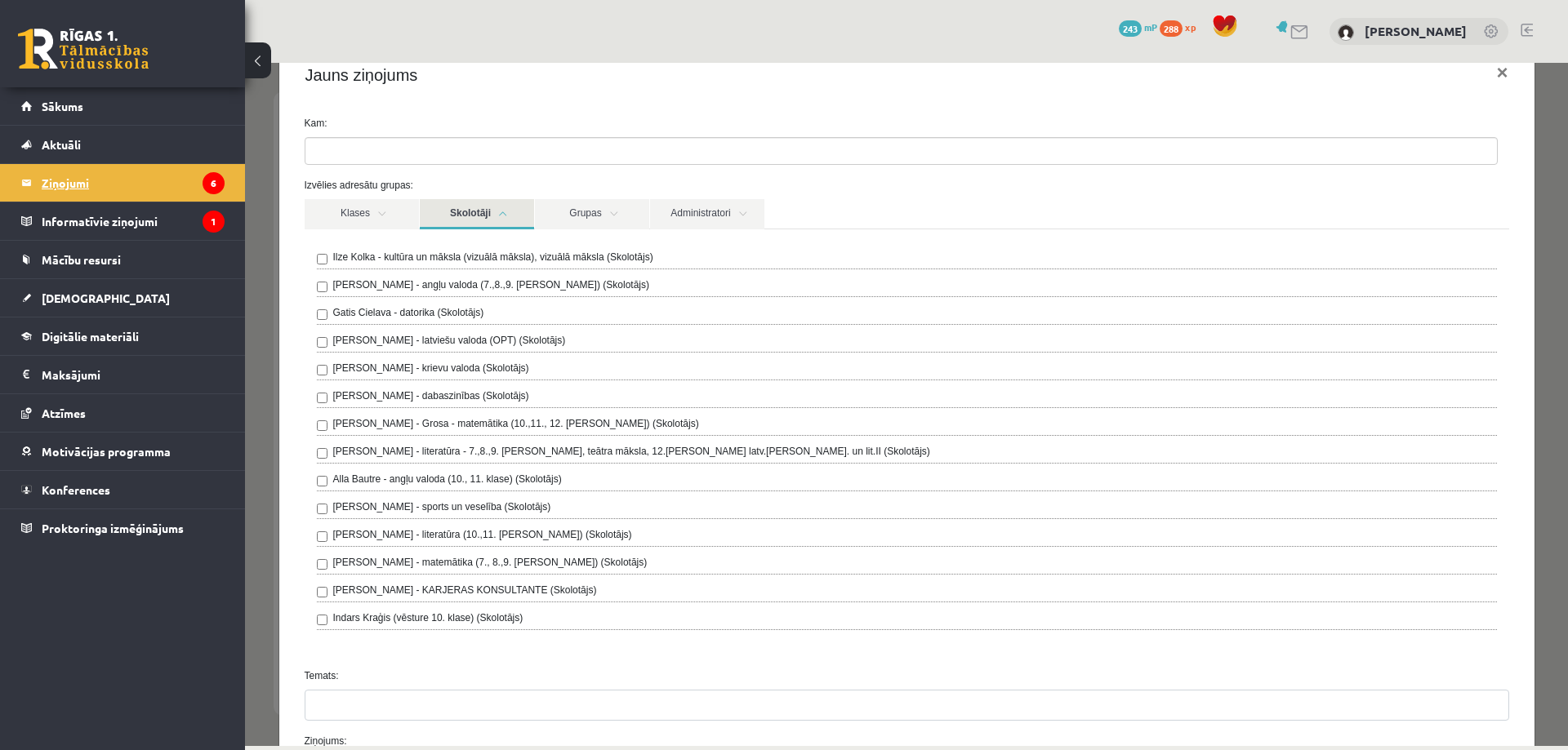
click at [66, 180] on legend "Ziņojumi 6" at bounding box center [132, 183] width 183 height 37
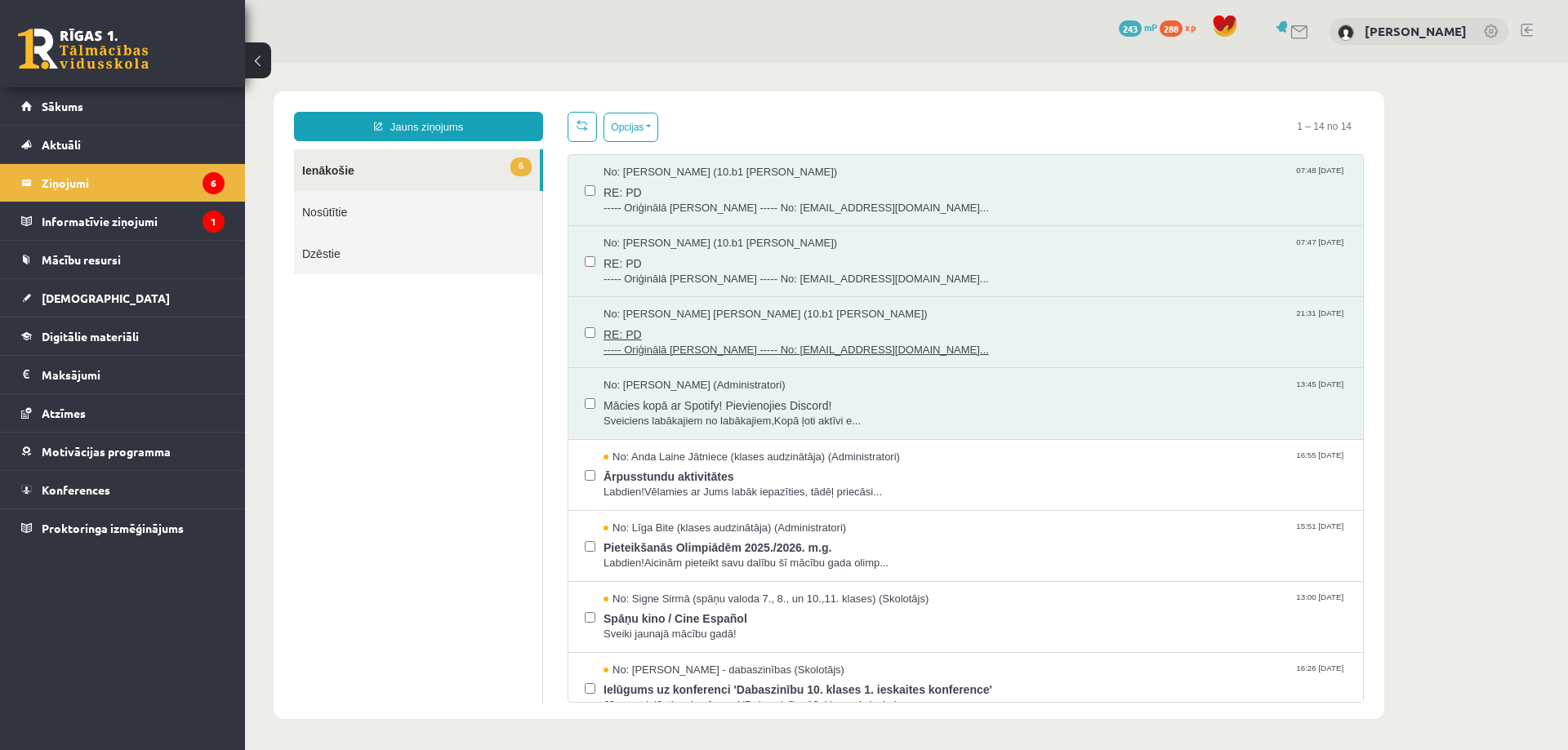
scroll to position [0, 0]
click at [407, 129] on link "Jauns ziņojums" at bounding box center [419, 126] width 249 height 29
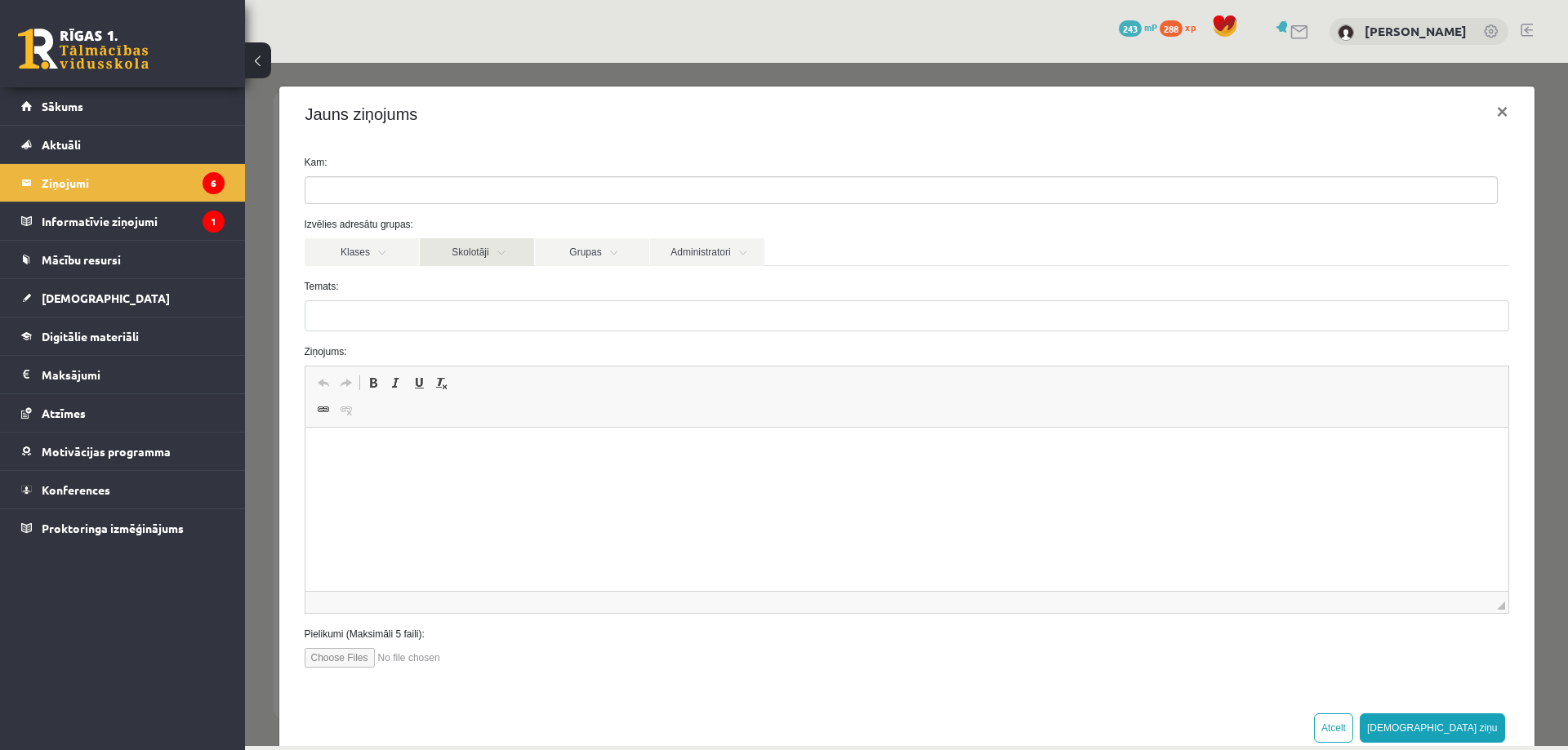
click at [453, 262] on link "Skolotāji" at bounding box center [477, 253] width 114 height 28
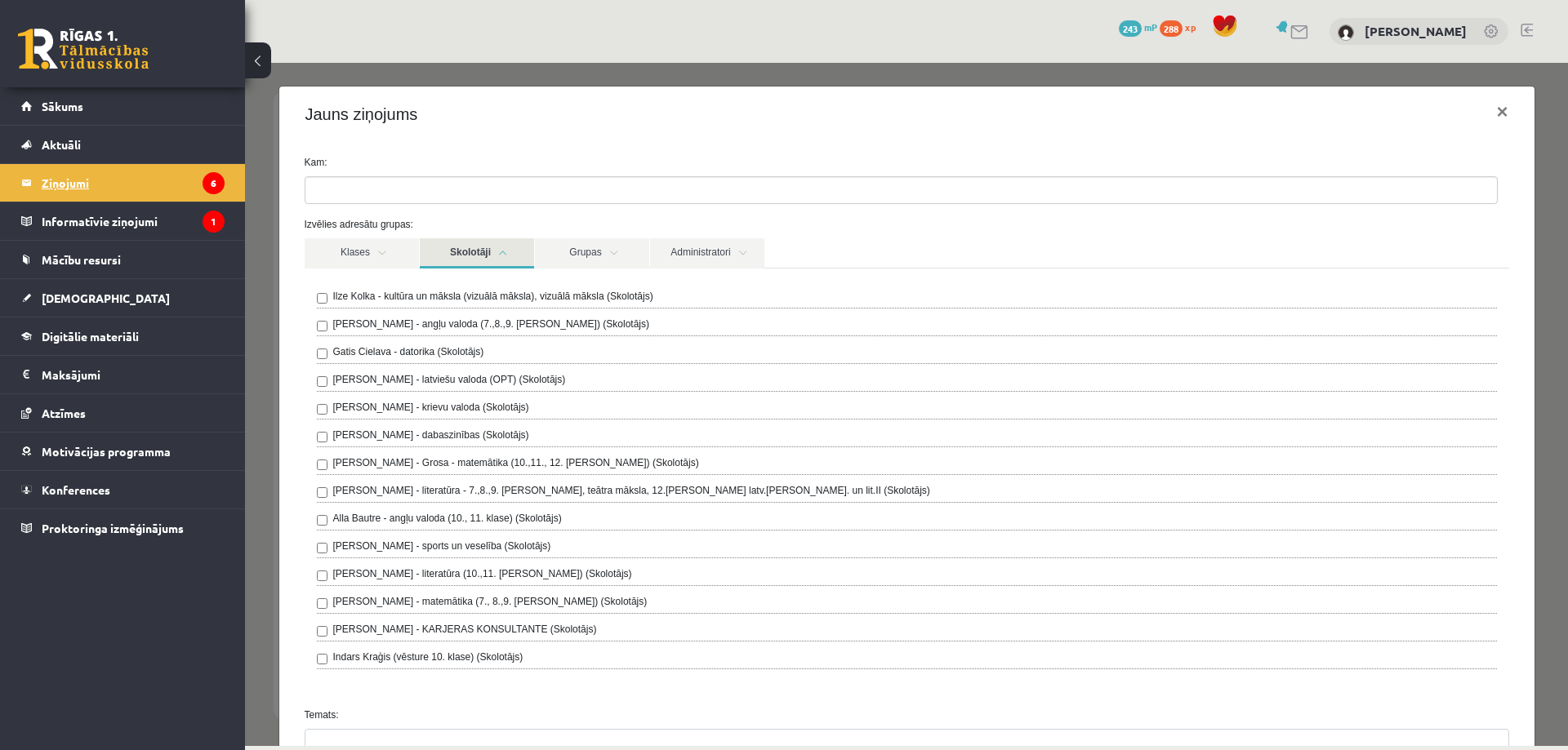
click at [67, 187] on legend "Ziņojumi 6" at bounding box center [132, 183] width 183 height 37
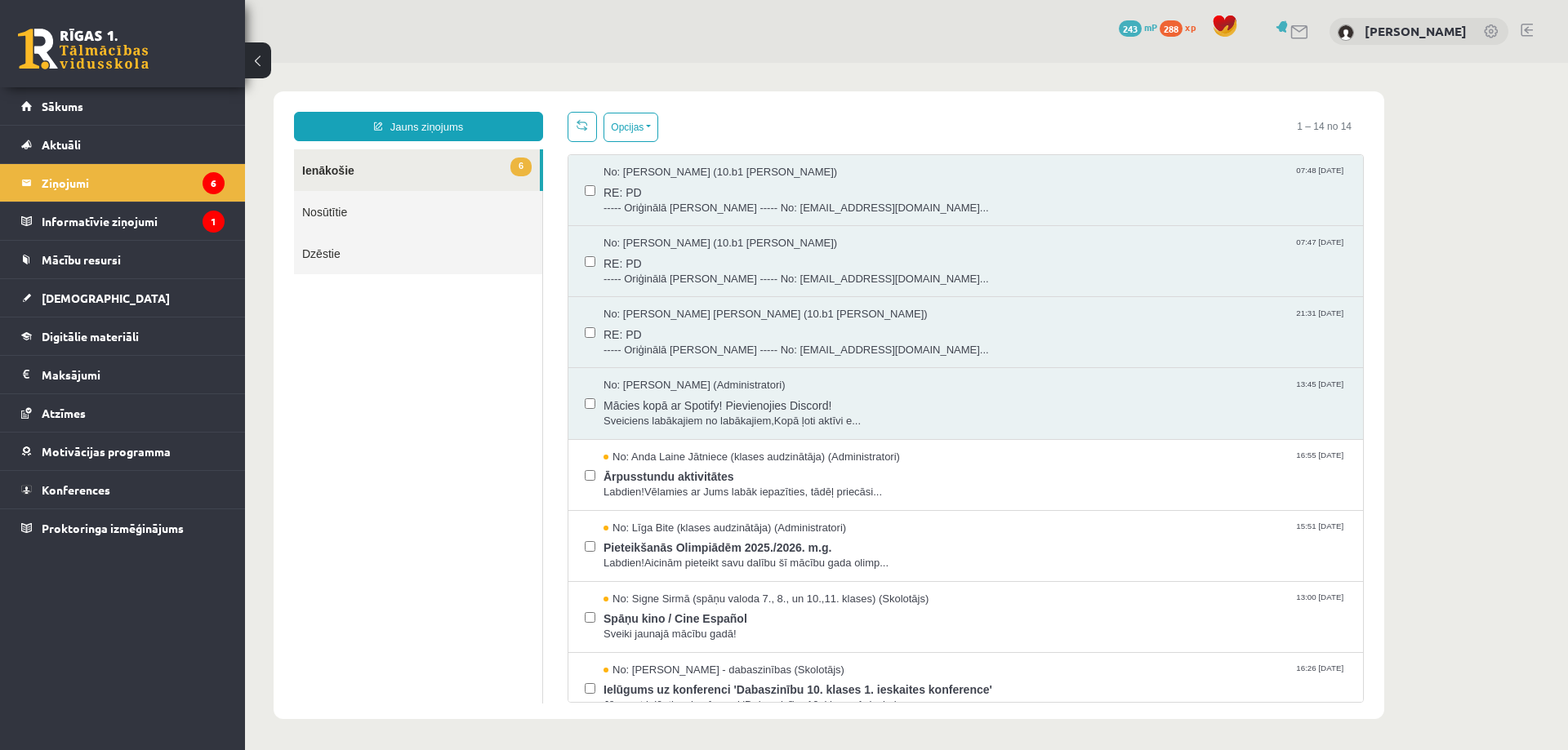
click at [306, 210] on link "Nosūtītie" at bounding box center [418, 212] width 248 height 42
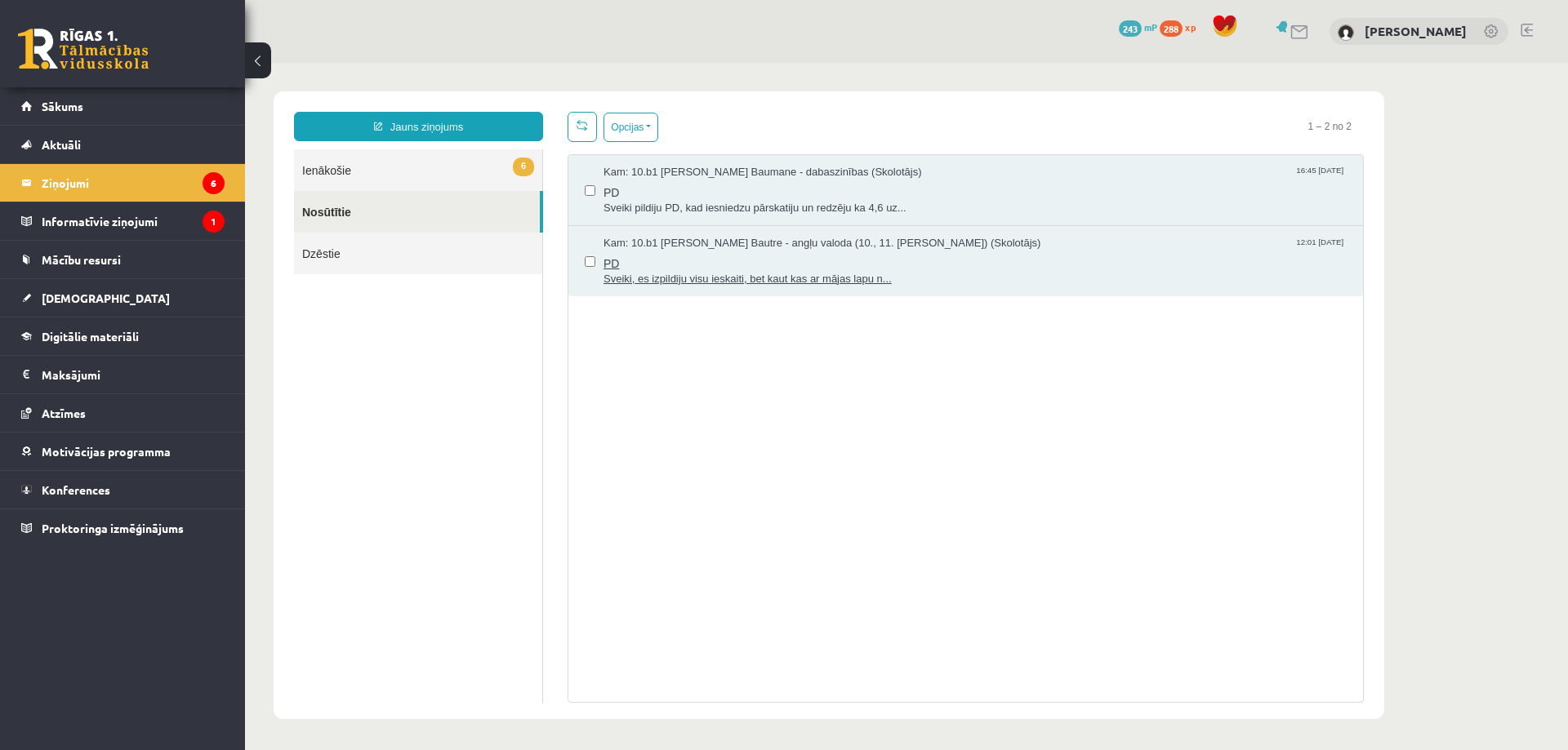
click at [678, 273] on span "Sveiki, es izpildiju visu ieskaiti, bet kaut kas ar mājas lapu n..." at bounding box center [975, 279] width 743 height 16
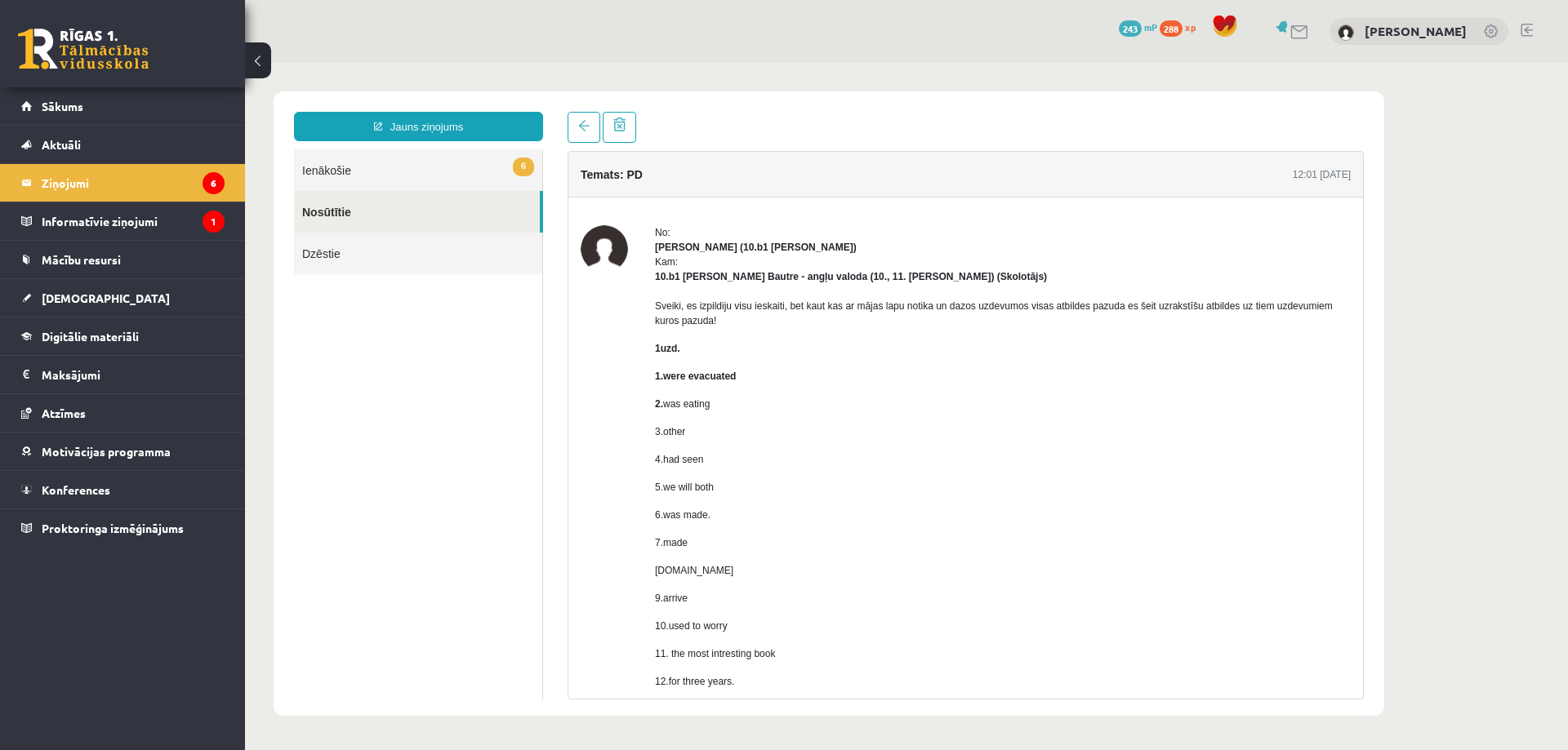
click at [336, 212] on link "Nosūtītie" at bounding box center [417, 212] width 246 height 42
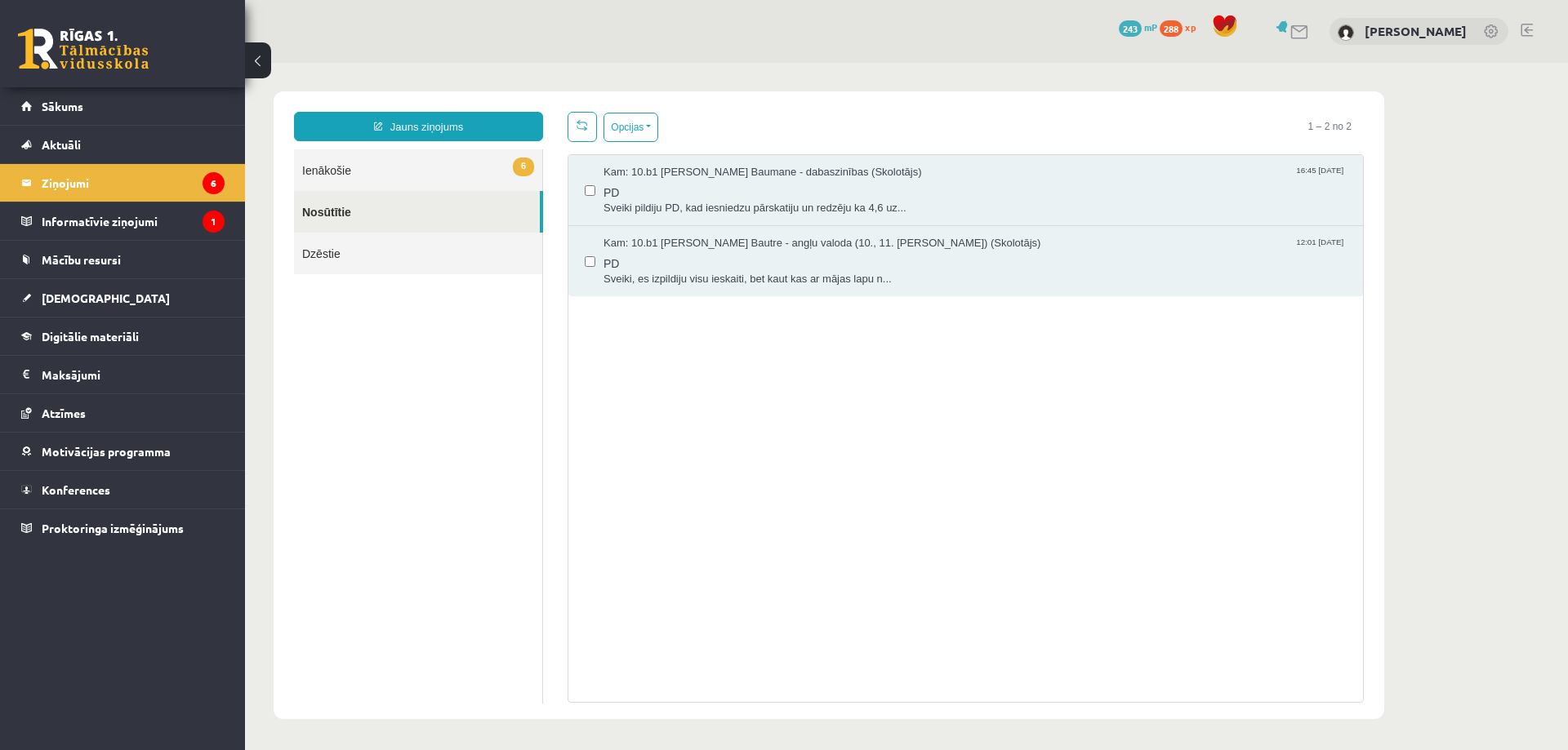
click at [314, 168] on link "6 Ienākošie" at bounding box center [418, 170] width 248 height 42
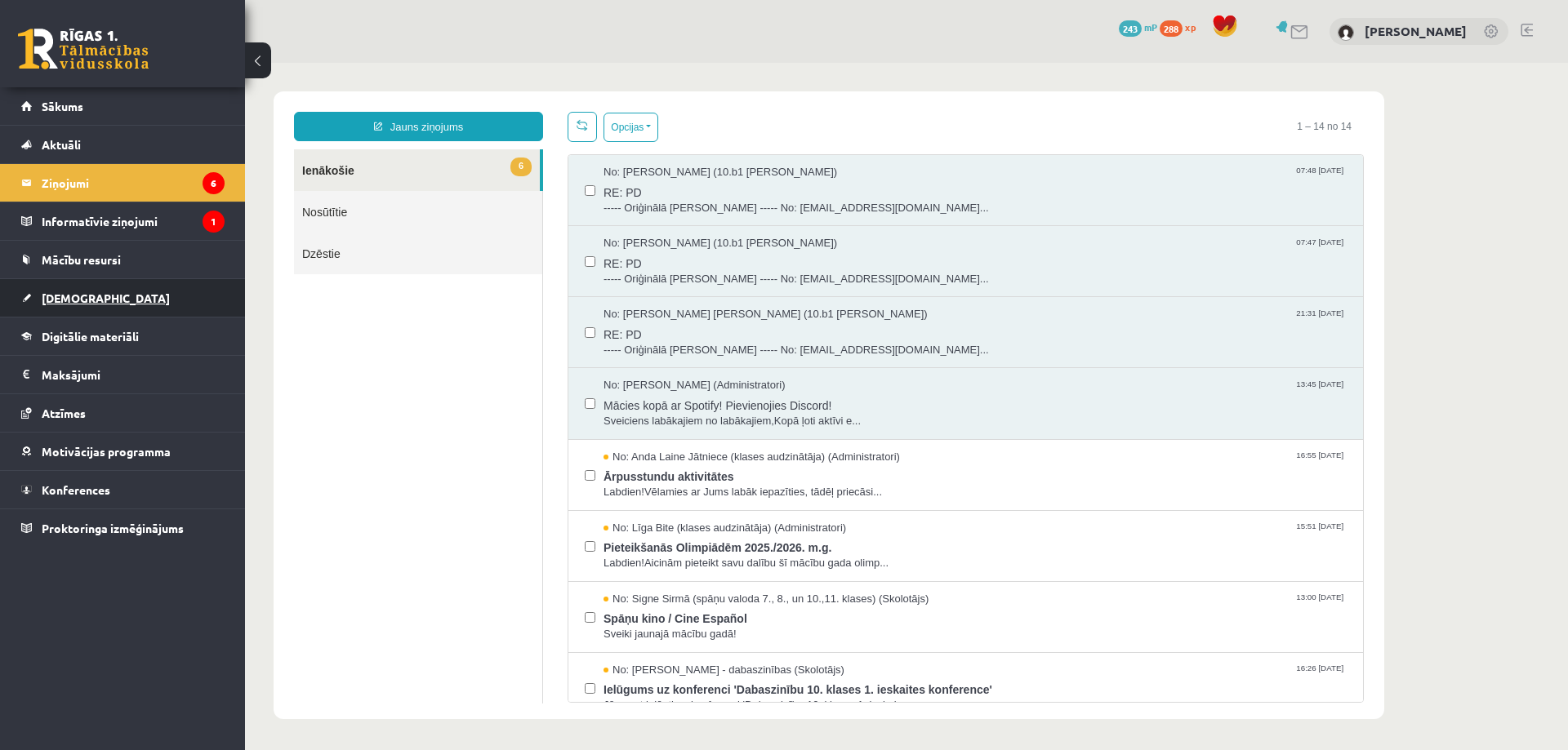
click at [76, 298] on span "[DEMOGRAPHIC_DATA]" at bounding box center [106, 298] width 128 height 15
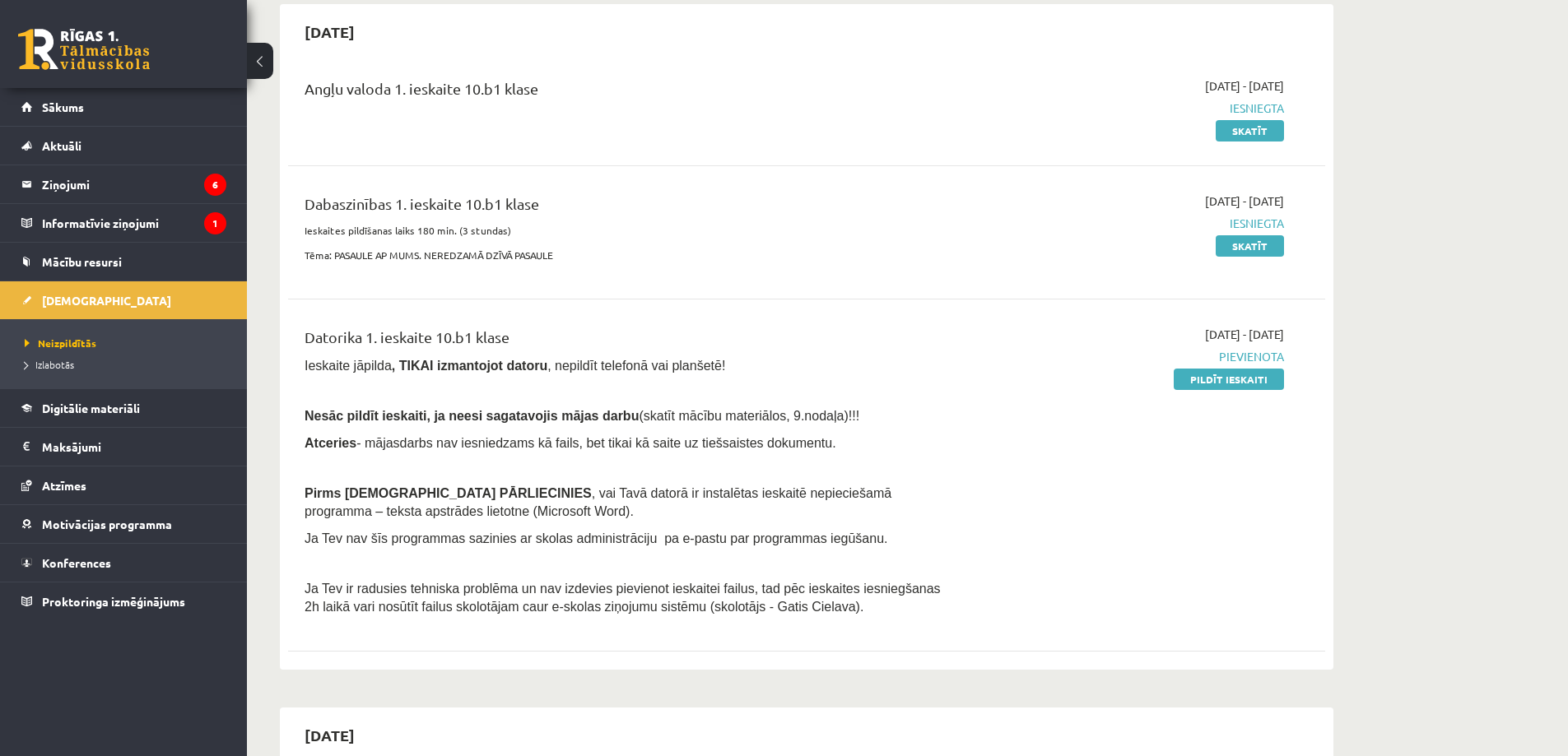
scroll to position [165, 0]
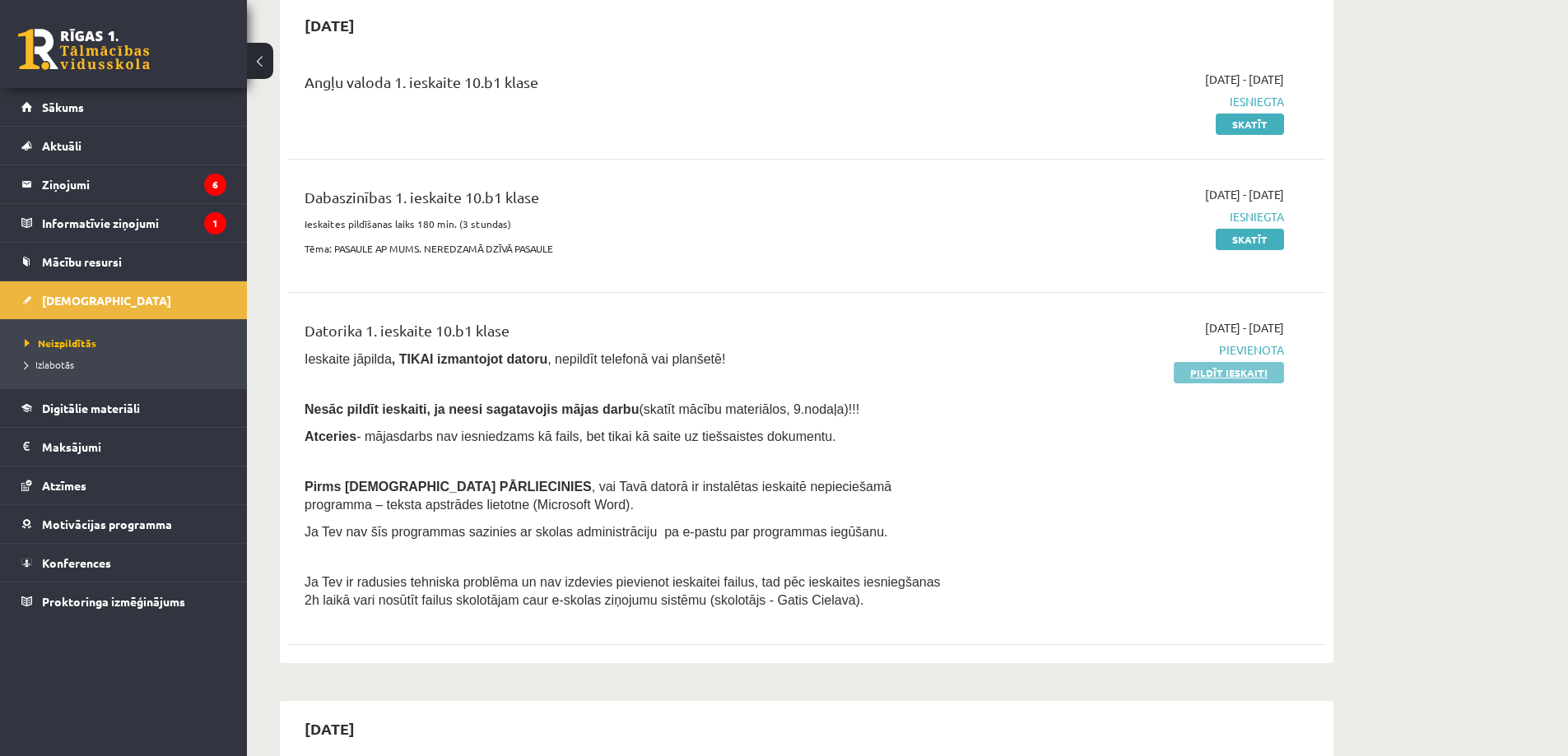
click at [1217, 377] on link "Pildīt ieskaiti" at bounding box center [1229, 372] width 110 height 22
